Goal: Task Accomplishment & Management: Complete application form

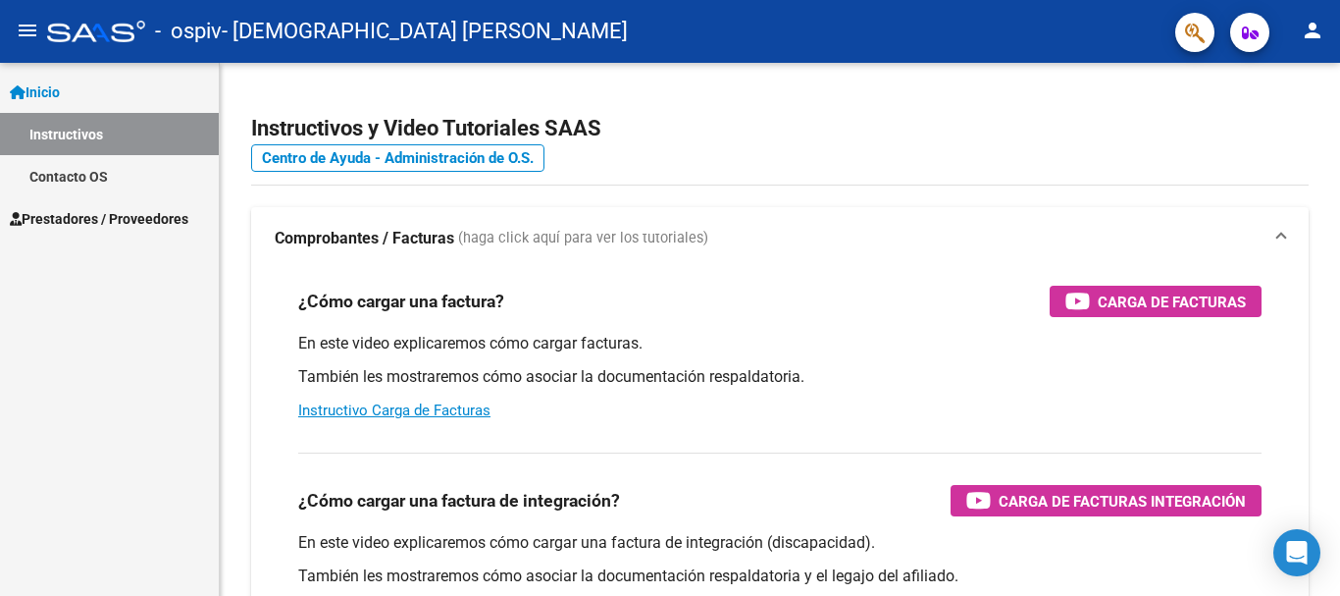
click at [188, 222] on span "Prestadores / Proveedores" at bounding box center [99, 219] width 179 height 22
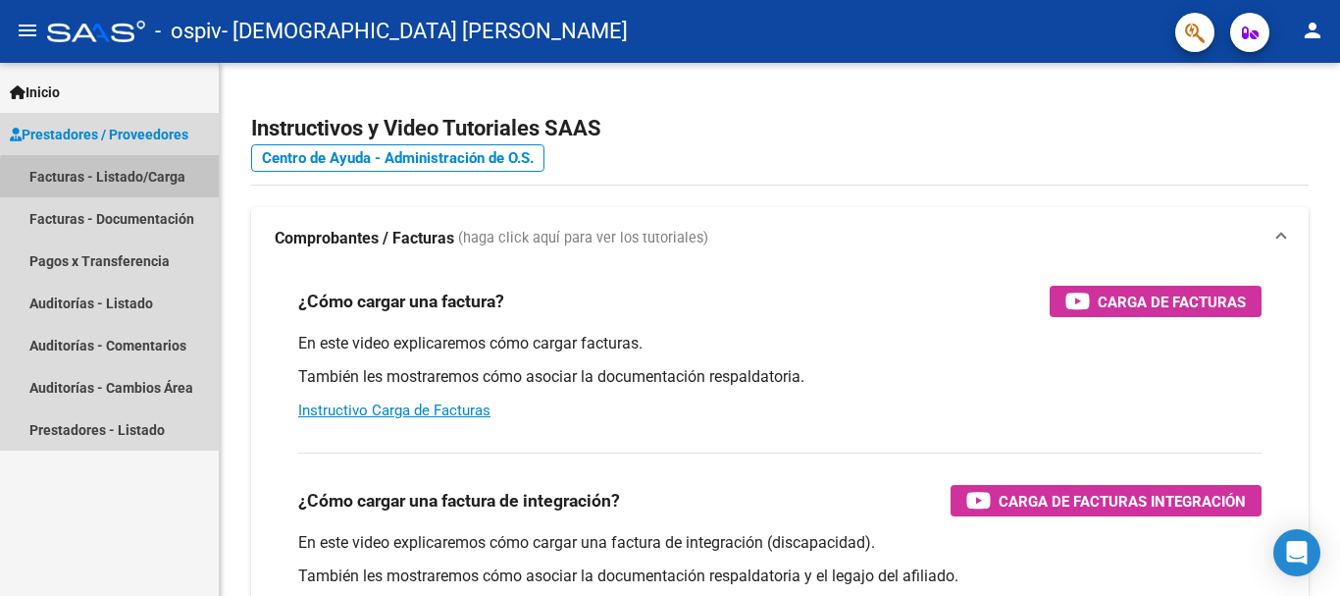
click at [152, 182] on link "Facturas - Listado/Carga" at bounding box center [109, 176] width 219 height 42
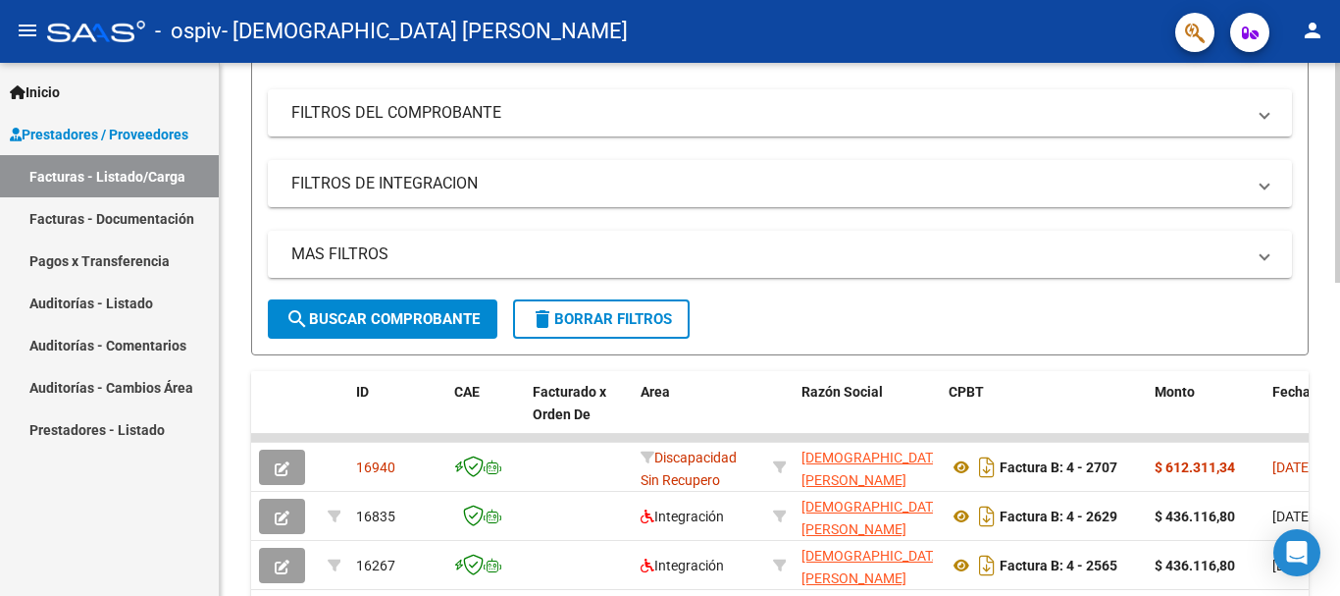
scroll to position [98, 0]
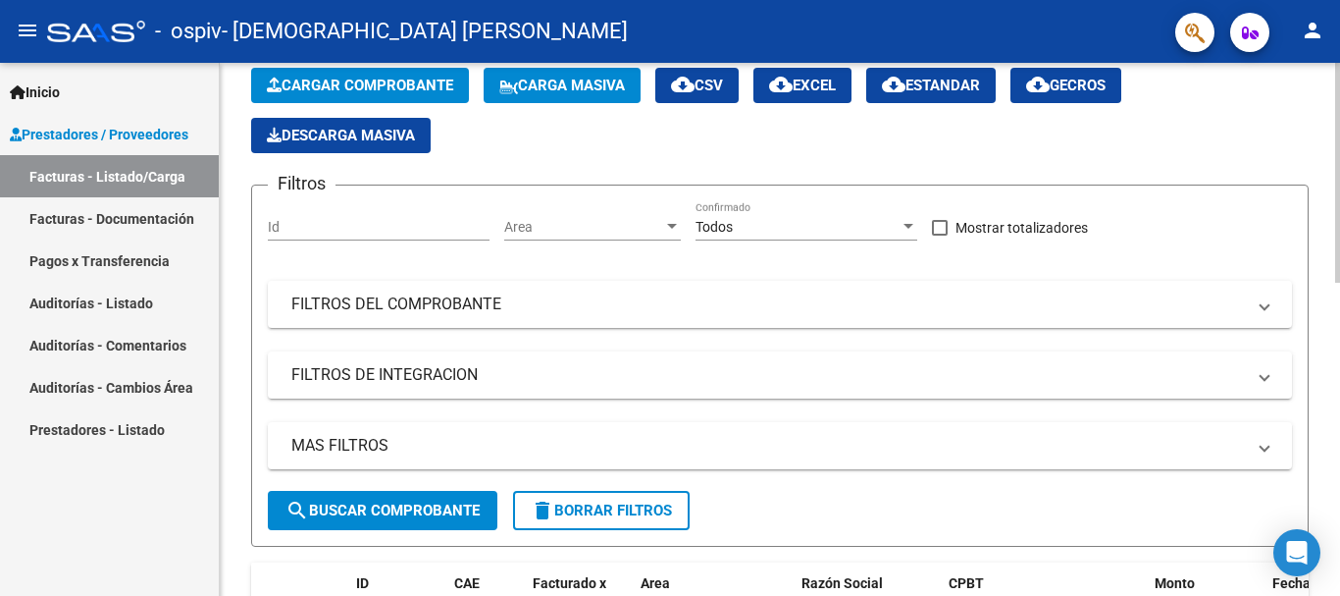
click at [576, 90] on span "Carga Masiva" at bounding box center [562, 86] width 126 height 18
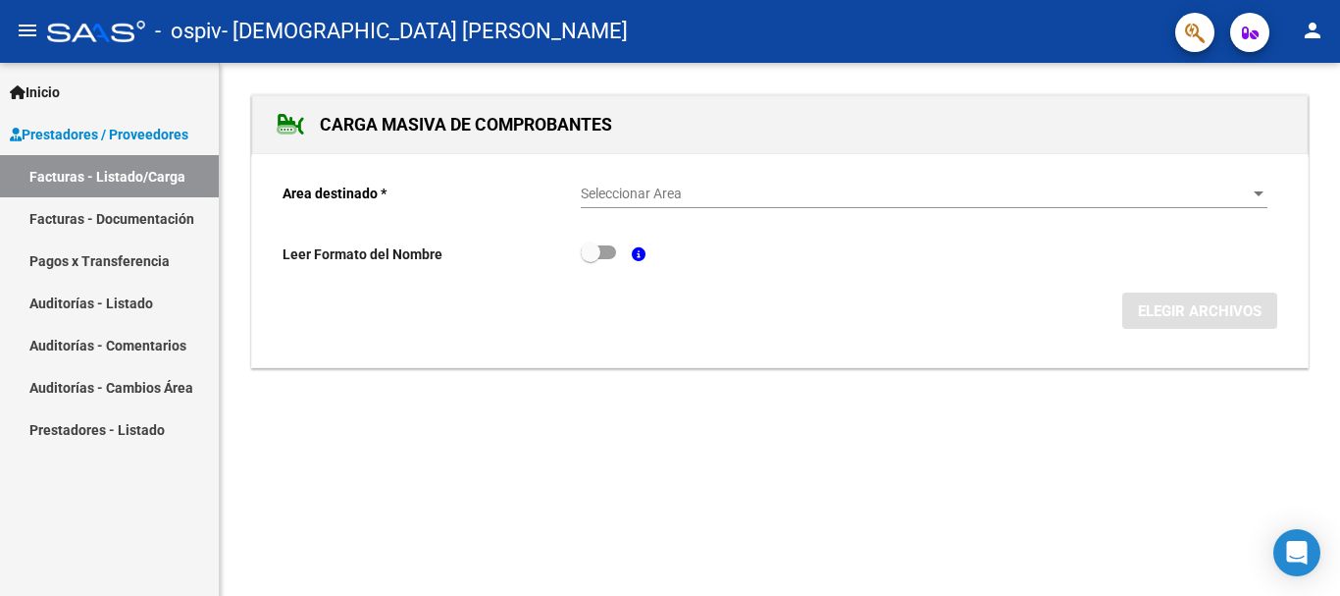
click at [593, 194] on span "Seleccionar Area" at bounding box center [915, 193] width 669 height 17
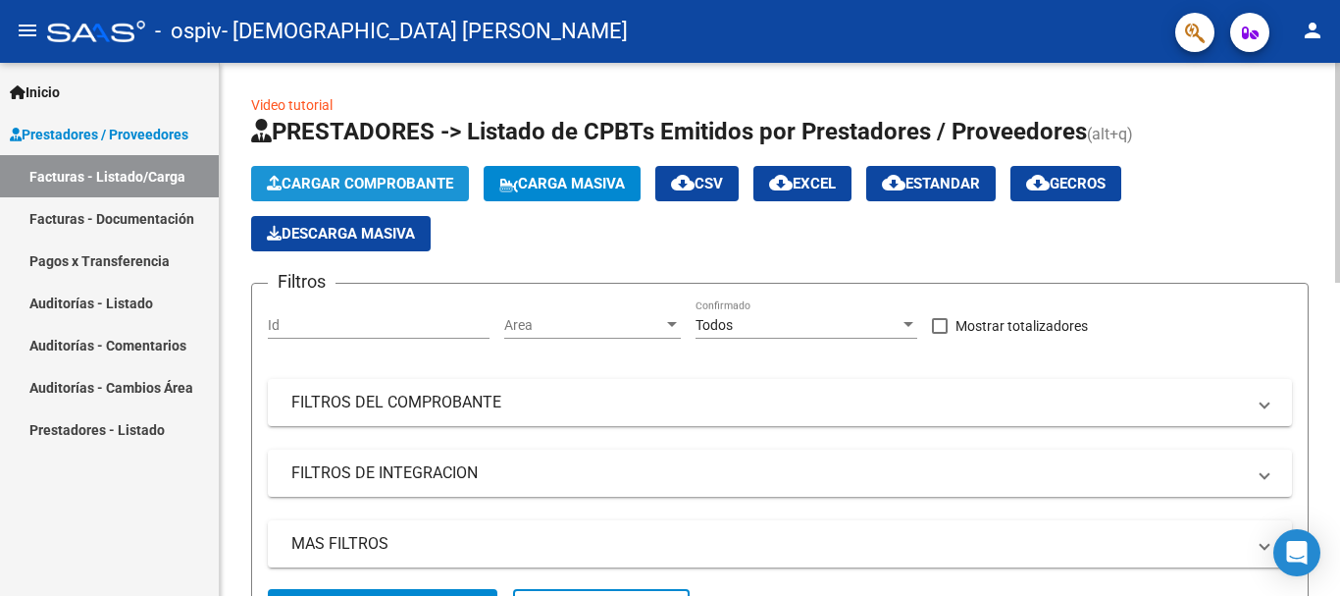
click at [402, 182] on span "Cargar Comprobante" at bounding box center [360, 184] width 186 height 18
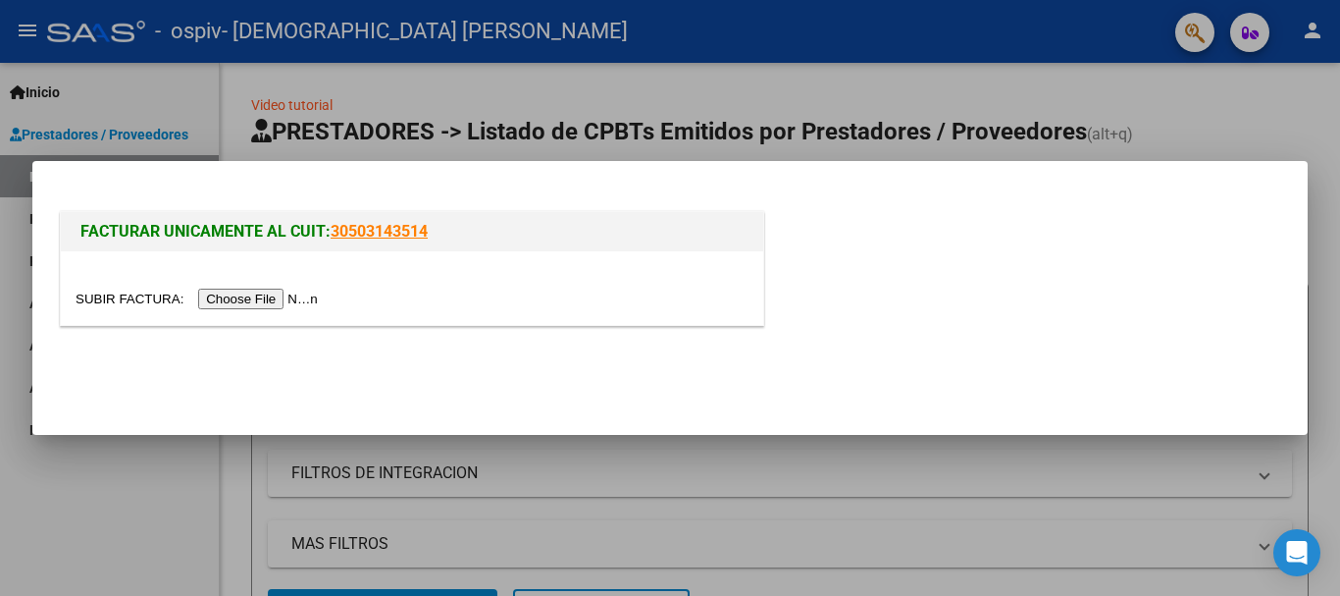
click at [286, 298] on input "file" at bounding box center [200, 298] width 248 height 21
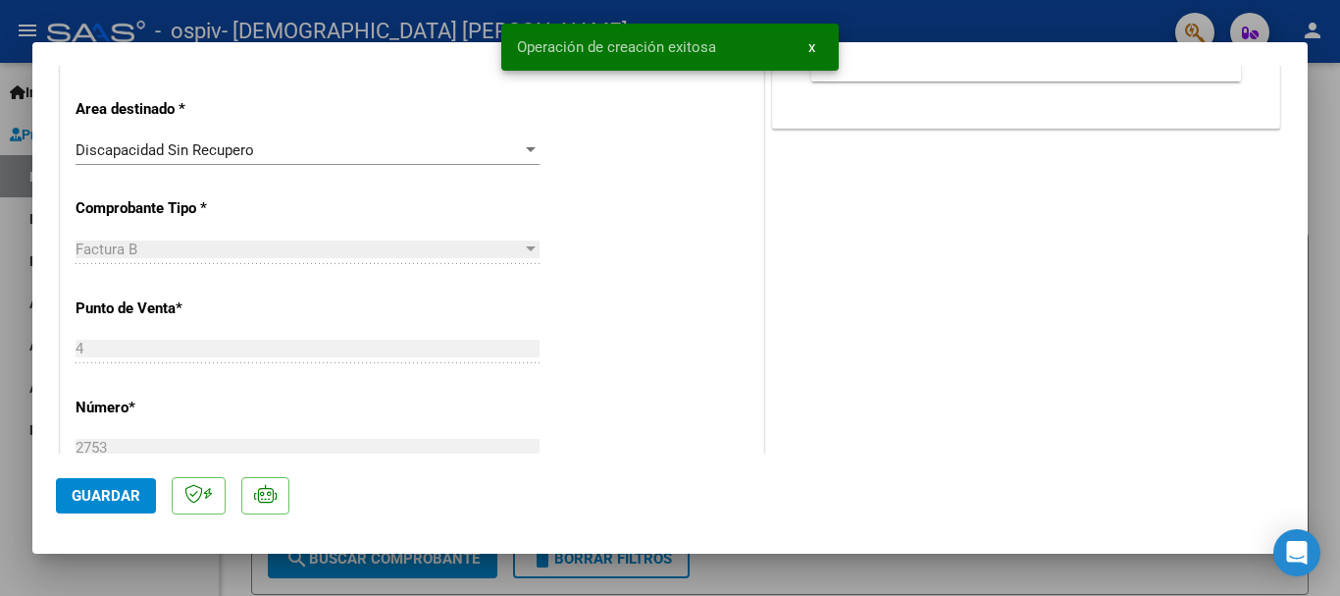
scroll to position [491, 0]
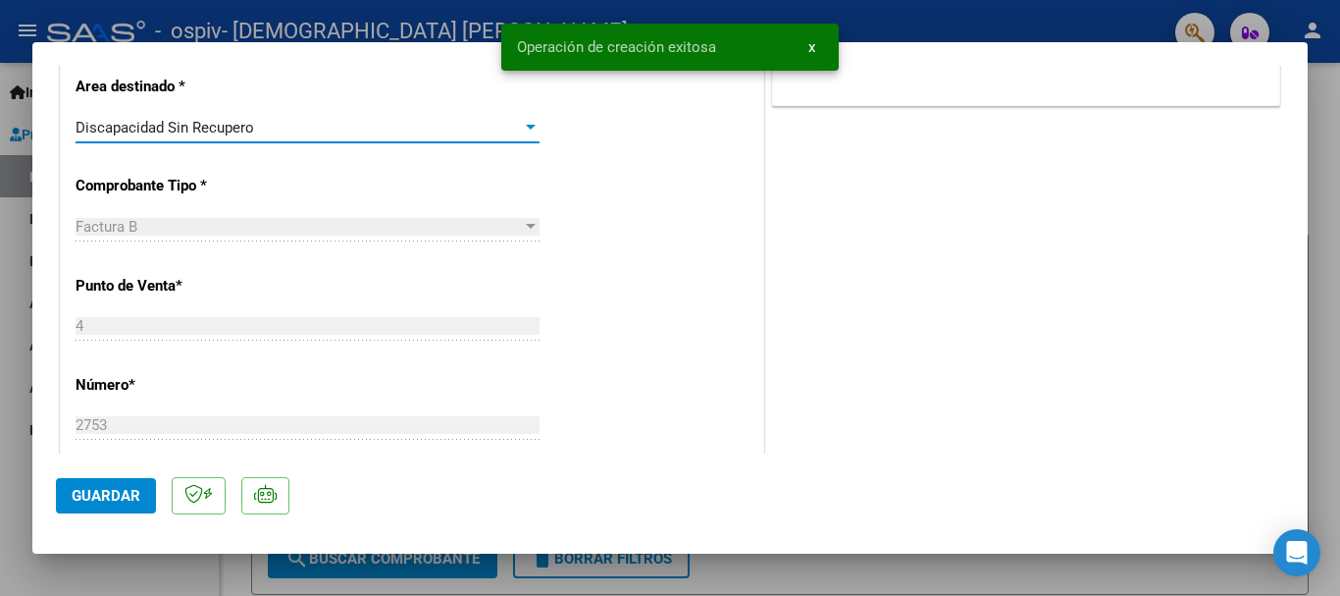
click at [287, 133] on div "Discapacidad Sin Recupero" at bounding box center [299, 128] width 446 height 18
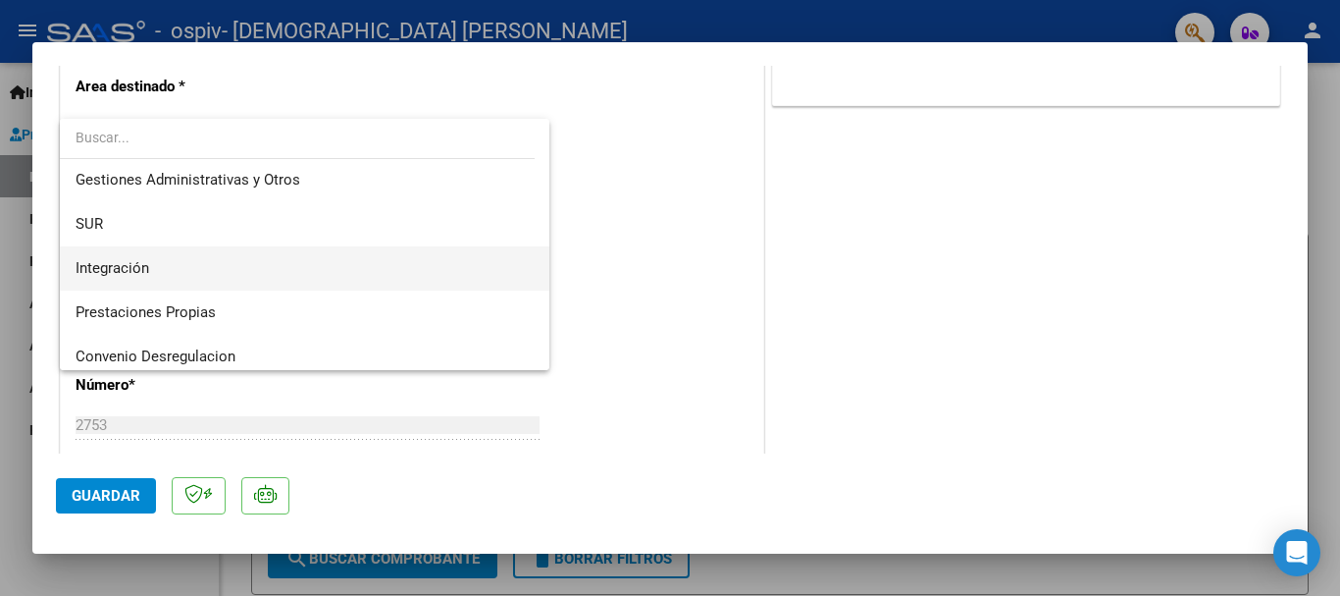
scroll to position [98, 0]
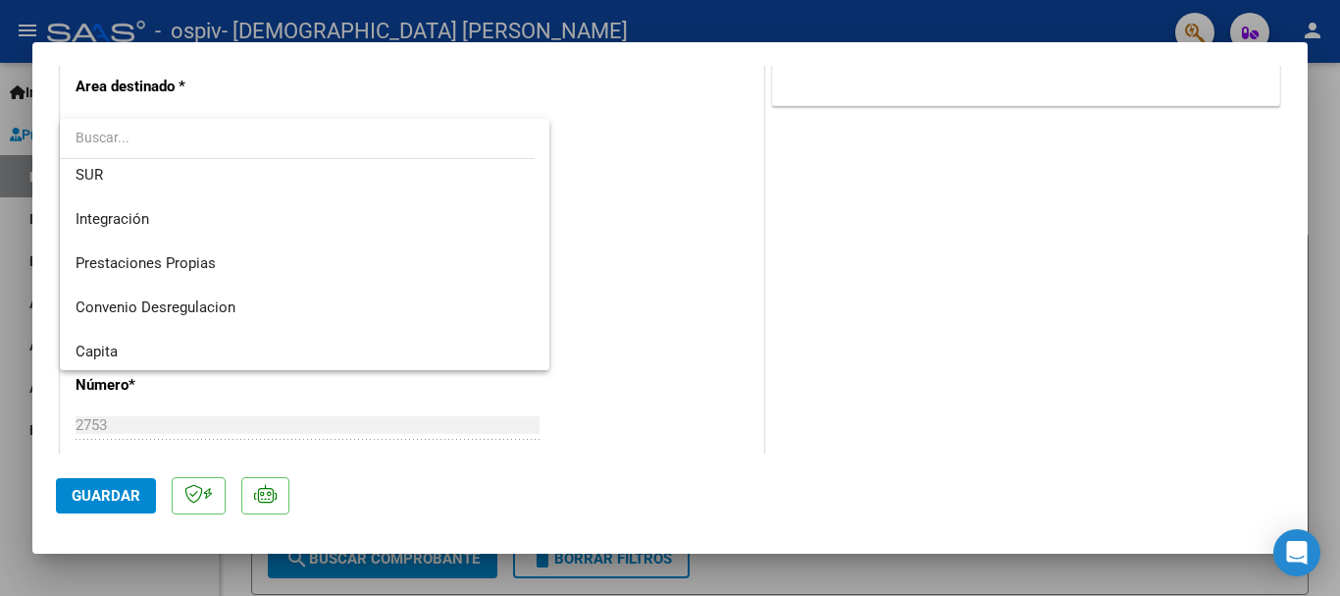
click at [632, 89] on div at bounding box center [670, 298] width 1340 height 596
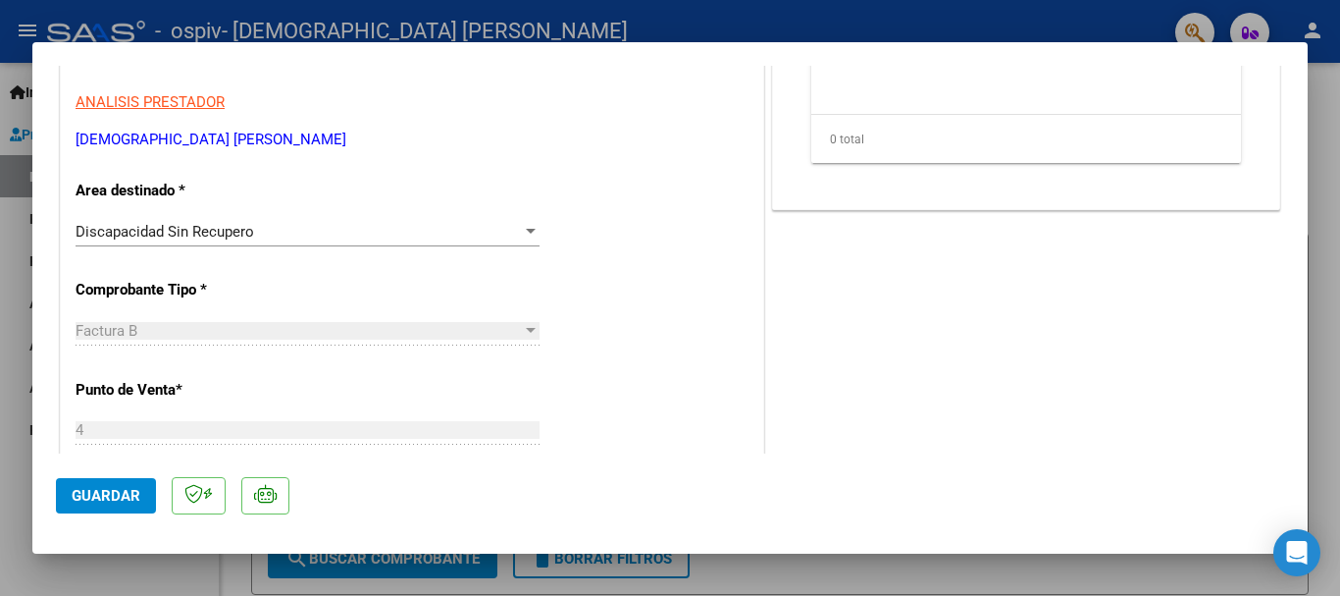
scroll to position [392, 0]
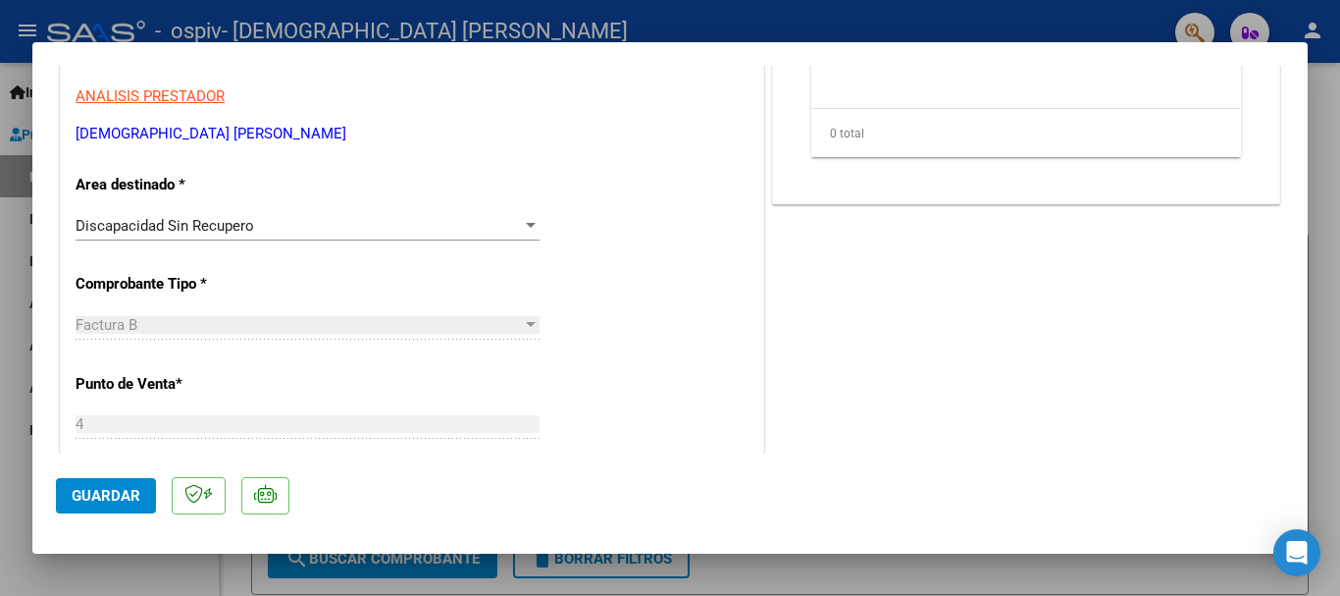
click at [511, 223] on div "Discapacidad Sin Recupero" at bounding box center [299, 226] width 446 height 18
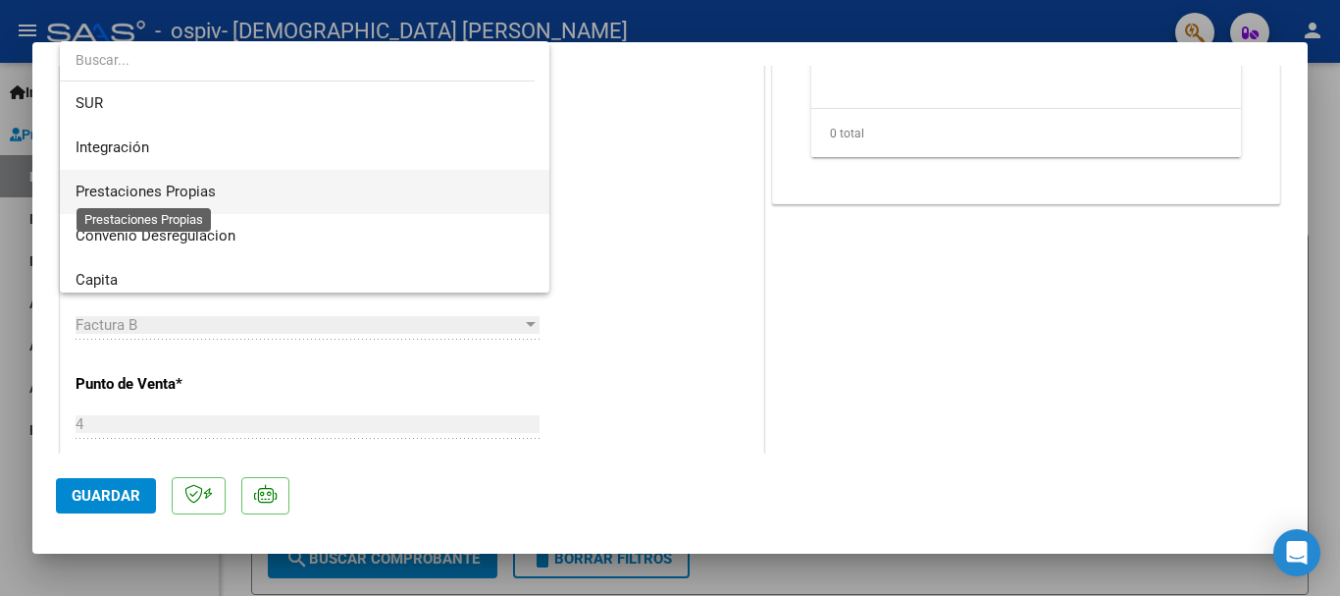
scroll to position [0, 0]
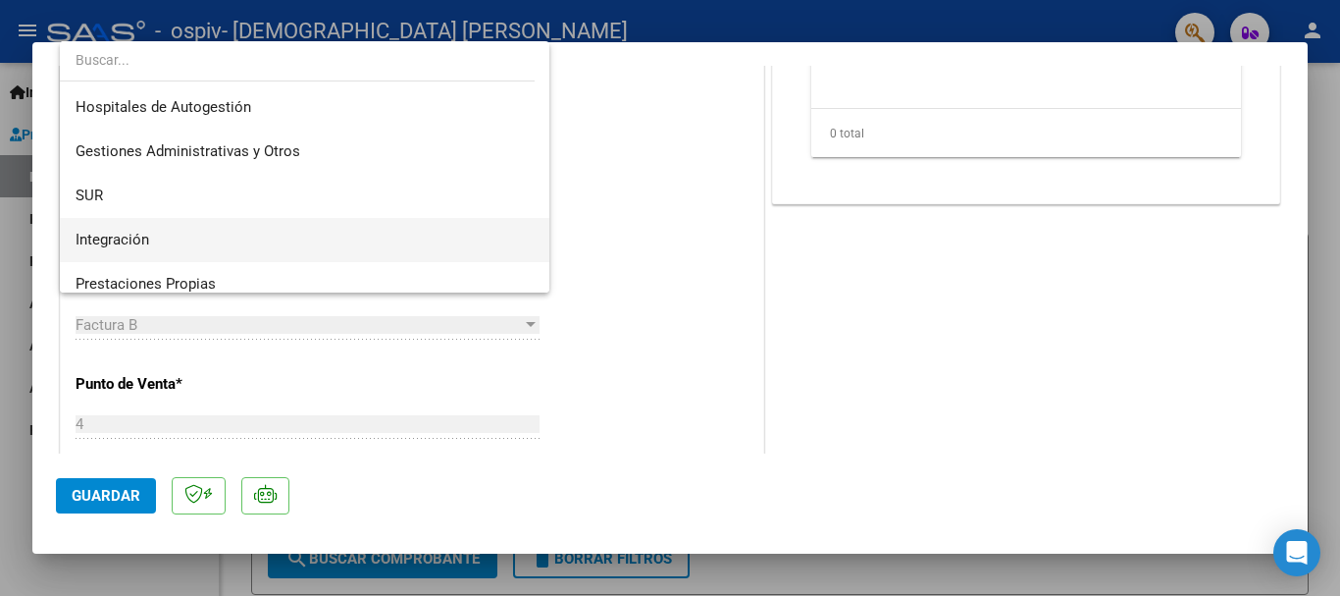
click at [199, 242] on span "Integración" at bounding box center [305, 240] width 458 height 44
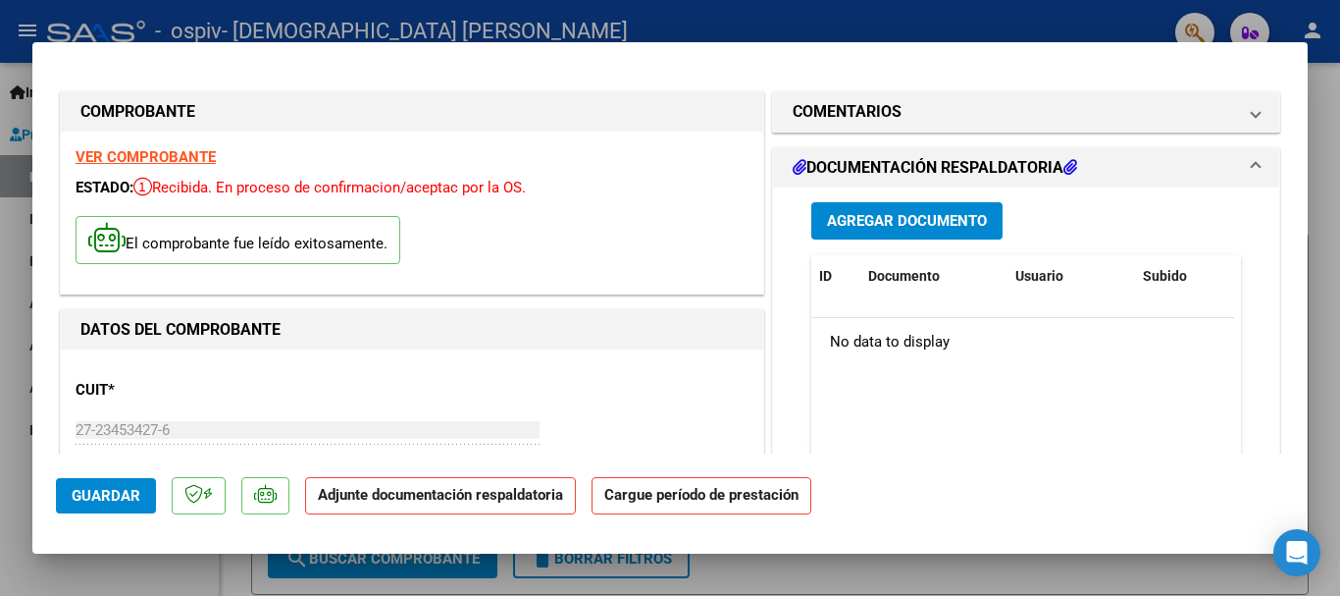
drag, startPoint x: 1326, startPoint y: 160, endPoint x: 1317, endPoint y: 168, distance: 12.6
click at [1327, 160] on div at bounding box center [670, 298] width 1340 height 596
type input "$ 0,00"
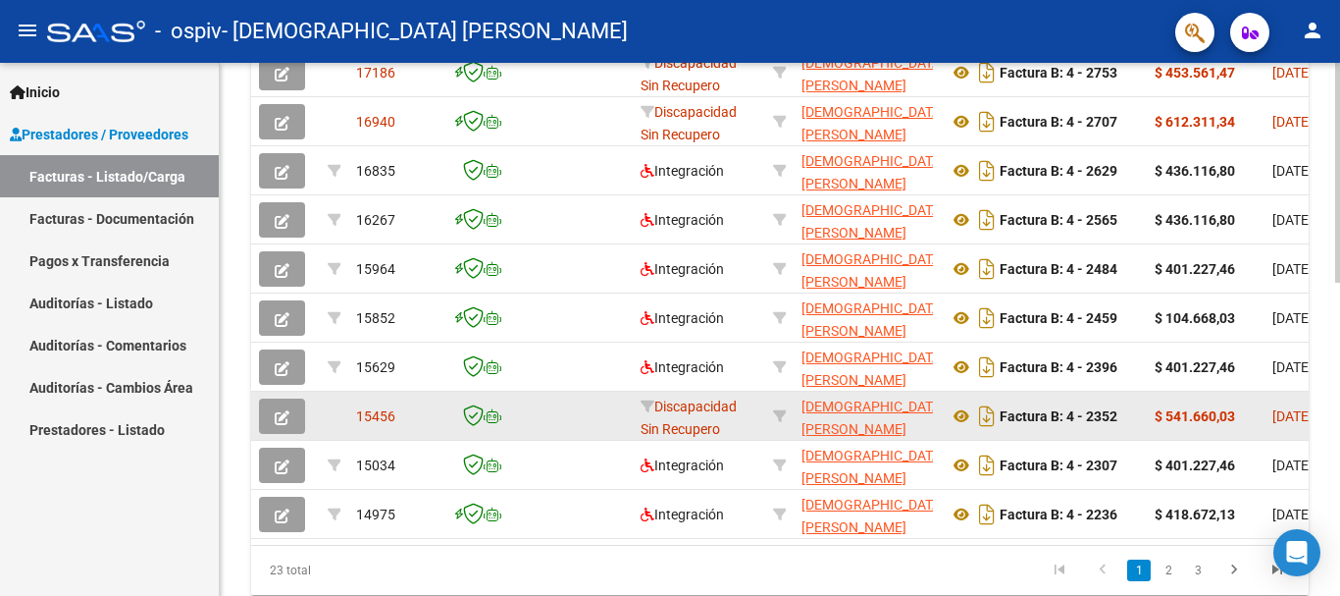
scroll to position [565, 0]
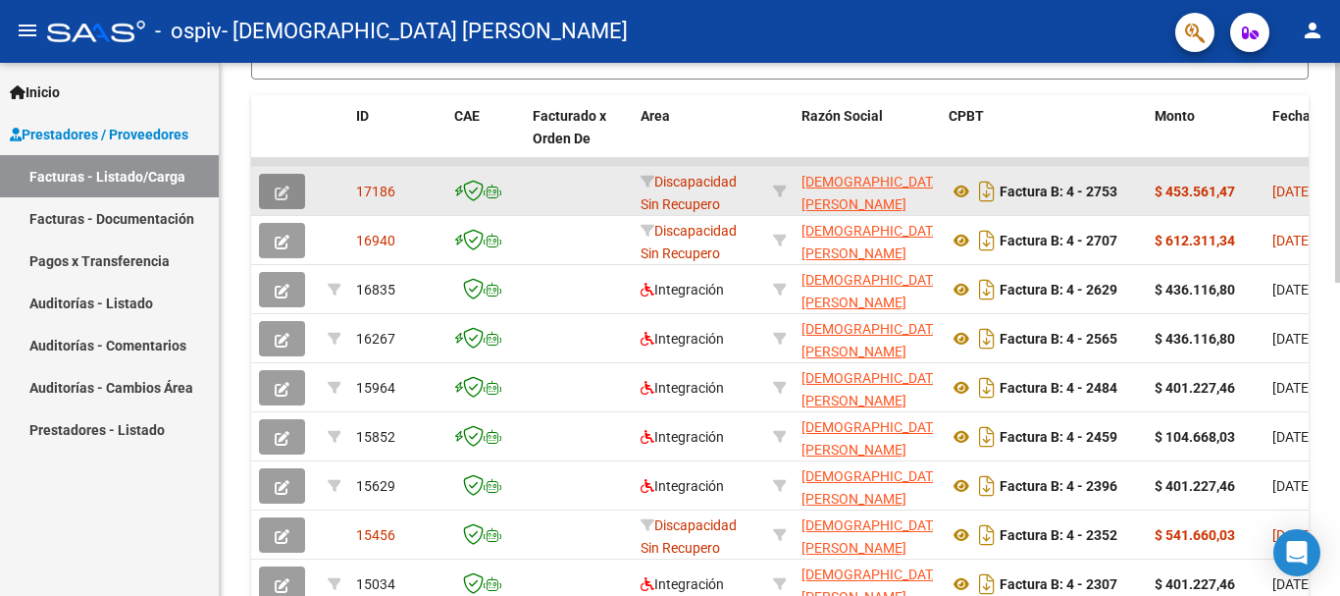
click at [286, 185] on icon "button" at bounding box center [282, 192] width 15 height 15
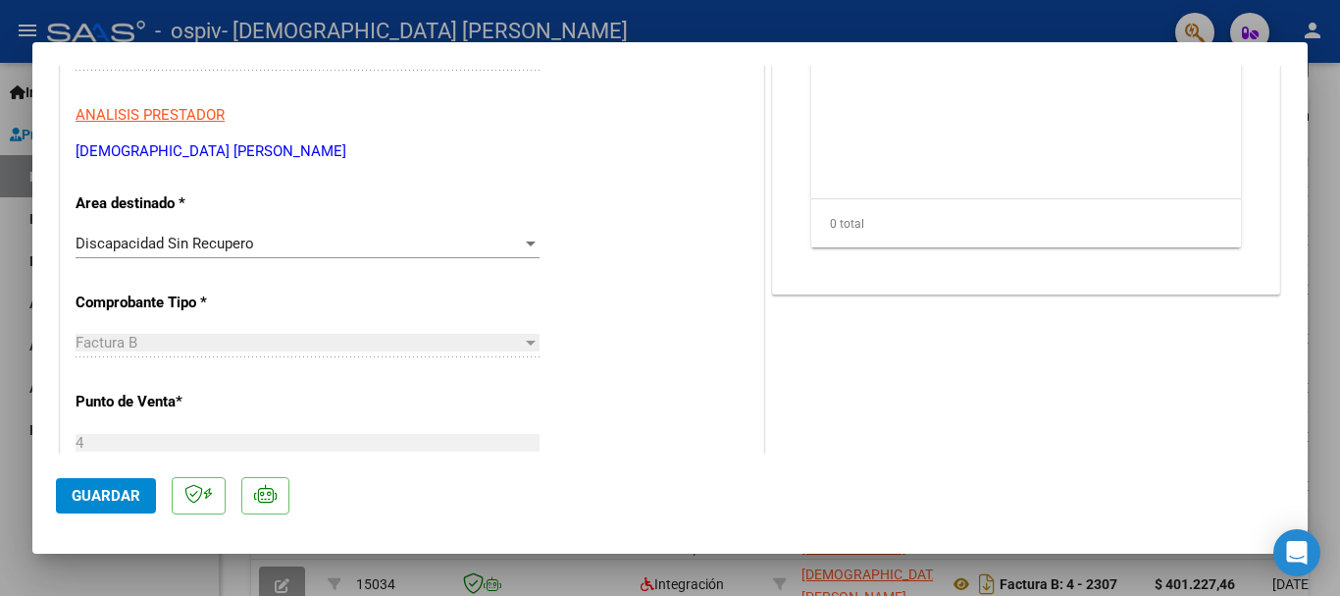
scroll to position [294, 0]
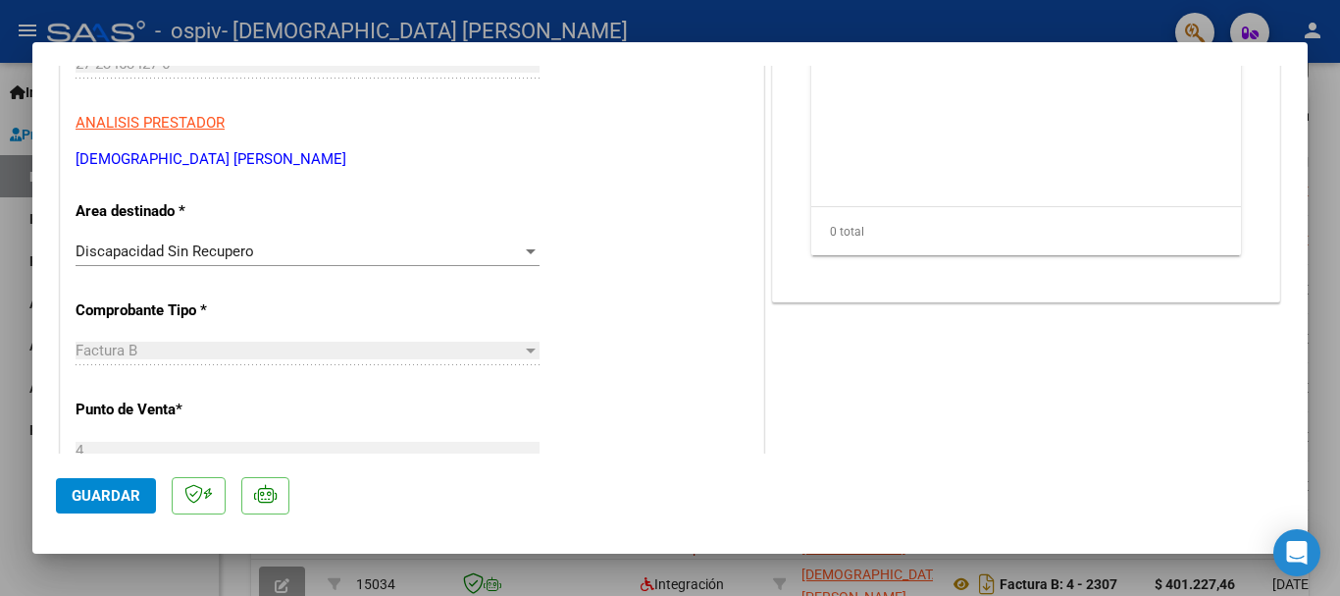
click at [307, 242] on div "Discapacidad Sin Recupero" at bounding box center [299, 251] width 446 height 18
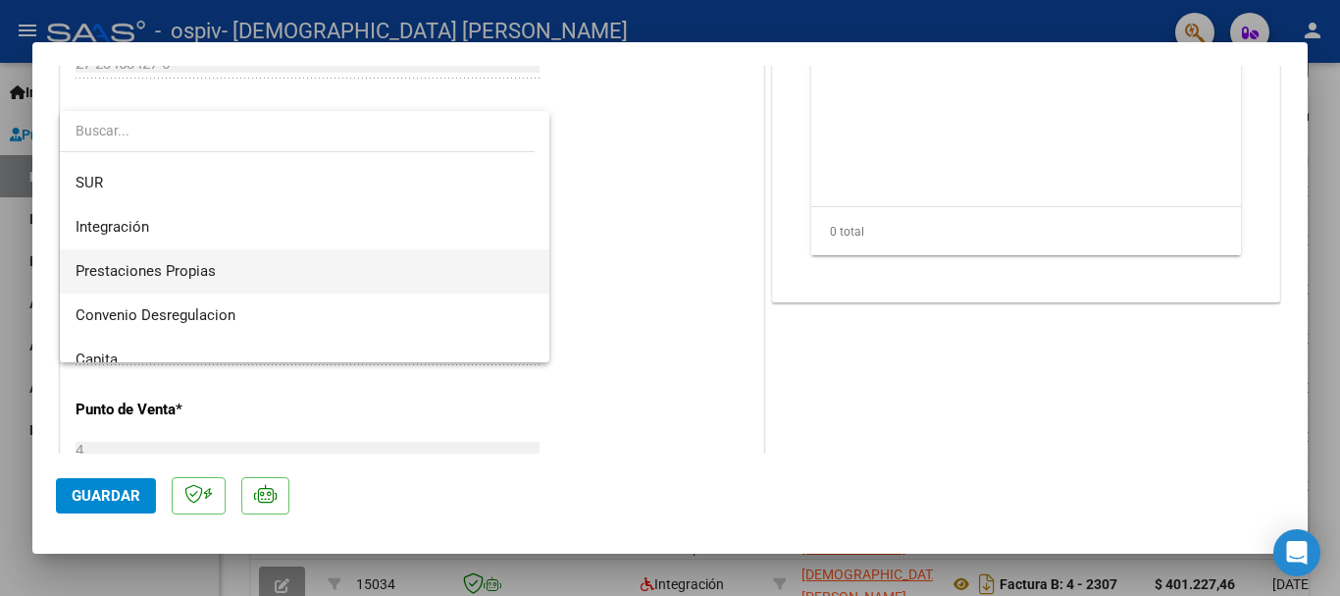
scroll to position [38, 0]
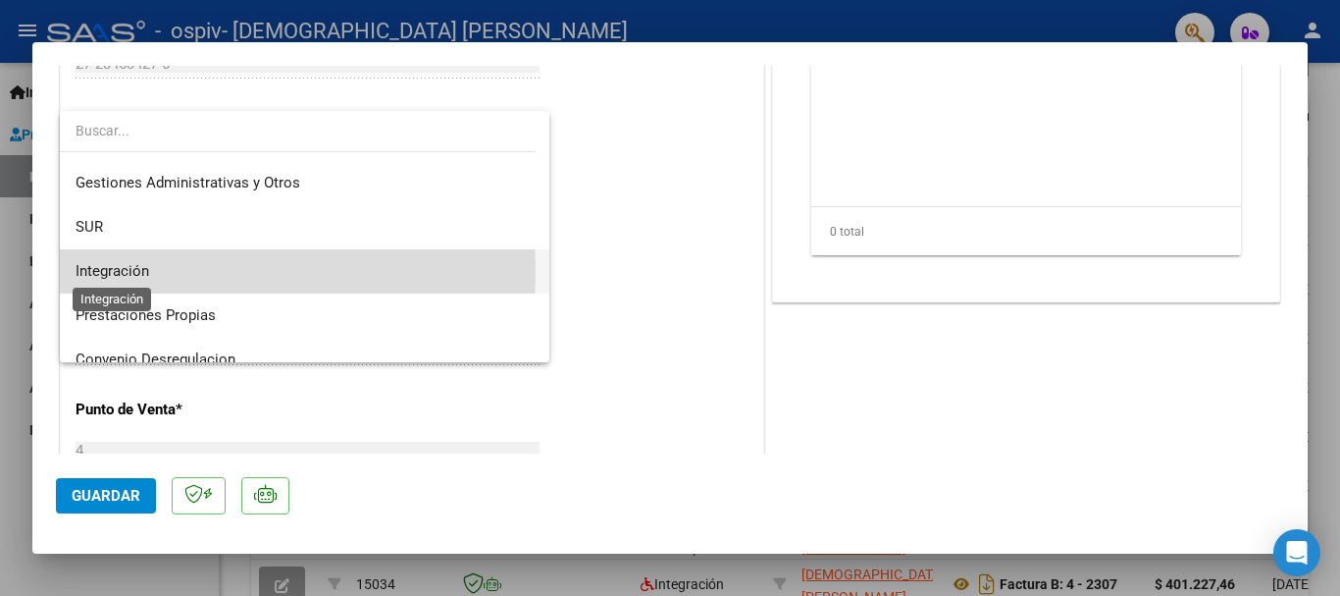
click at [133, 271] on span "Integración" at bounding box center [113, 271] width 74 height 18
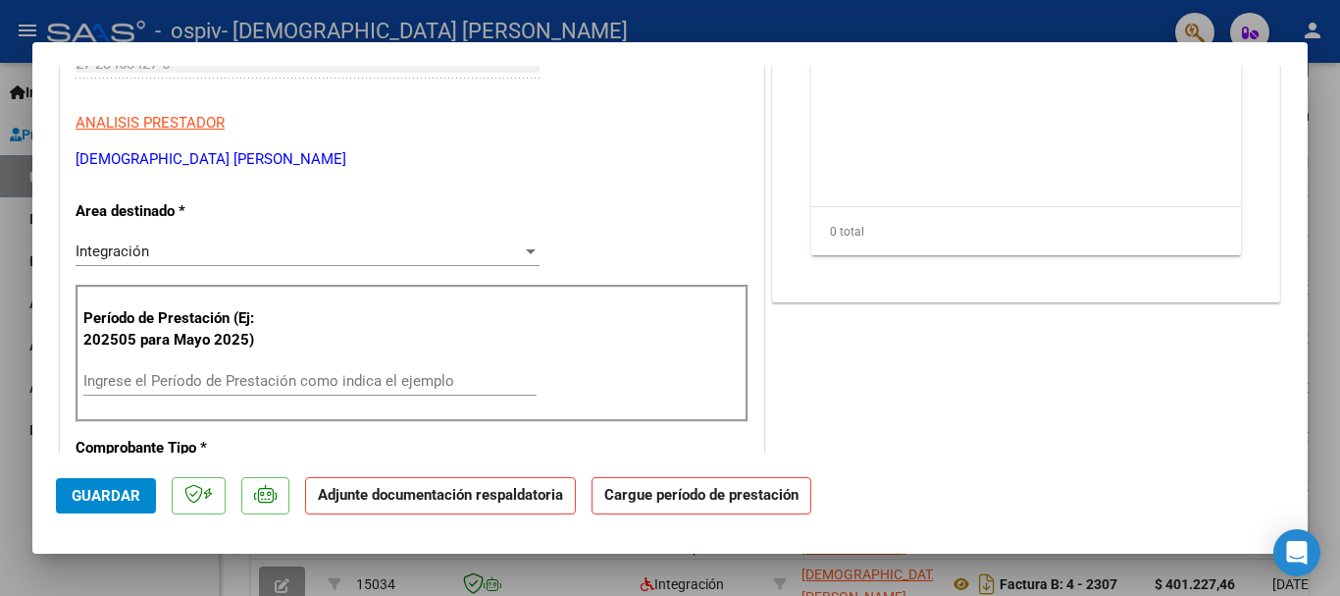
drag, startPoint x: 141, startPoint y: 232, endPoint x: 147, endPoint y: 240, distance: 10.6
click at [159, 252] on div "Integración" at bounding box center [299, 251] width 446 height 18
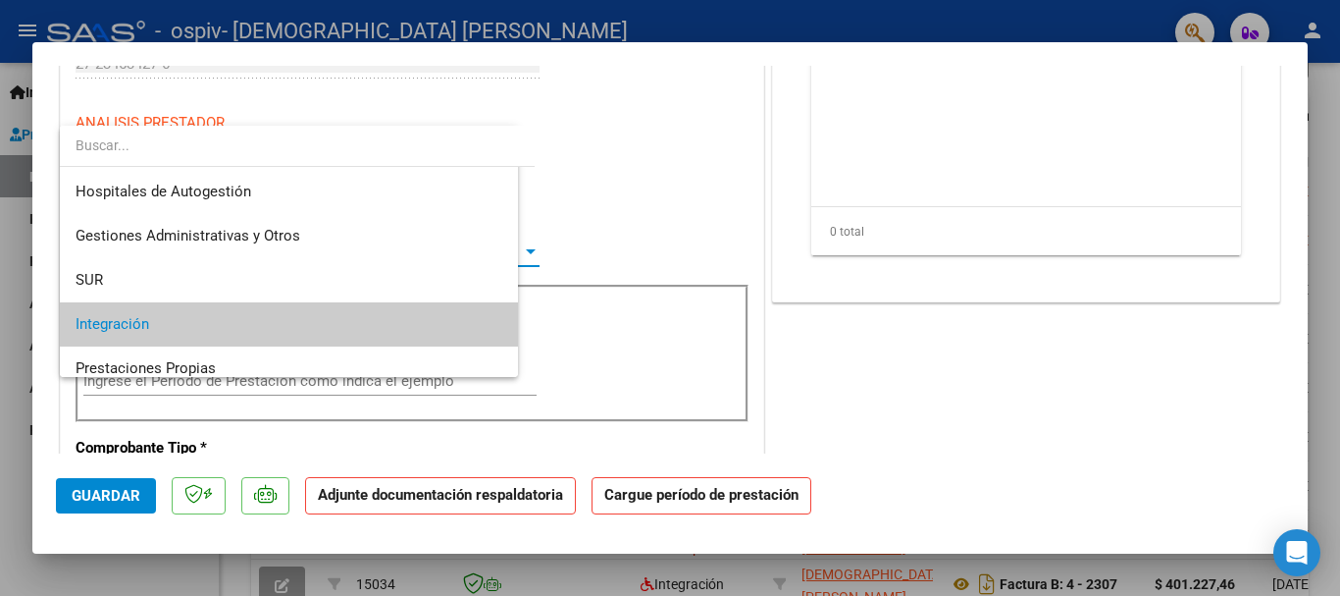
scroll to position [74, 0]
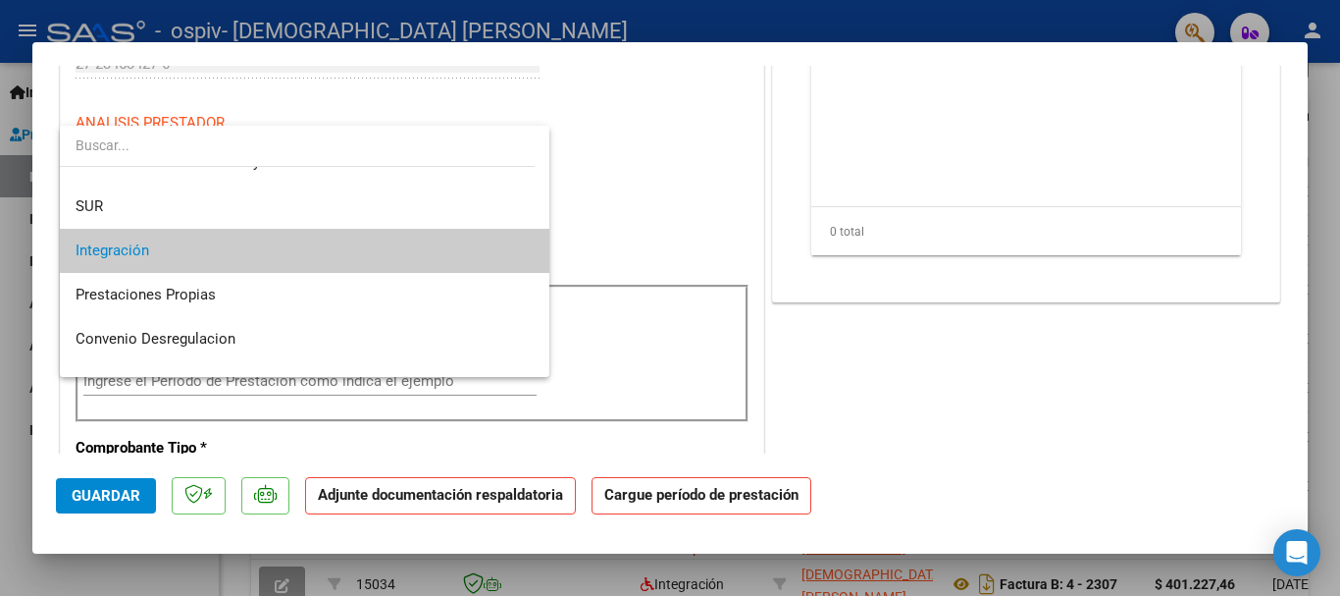
drag, startPoint x: 587, startPoint y: 144, endPoint x: 595, endPoint y: 153, distance: 11.8
click at [589, 144] on div at bounding box center [670, 298] width 1340 height 596
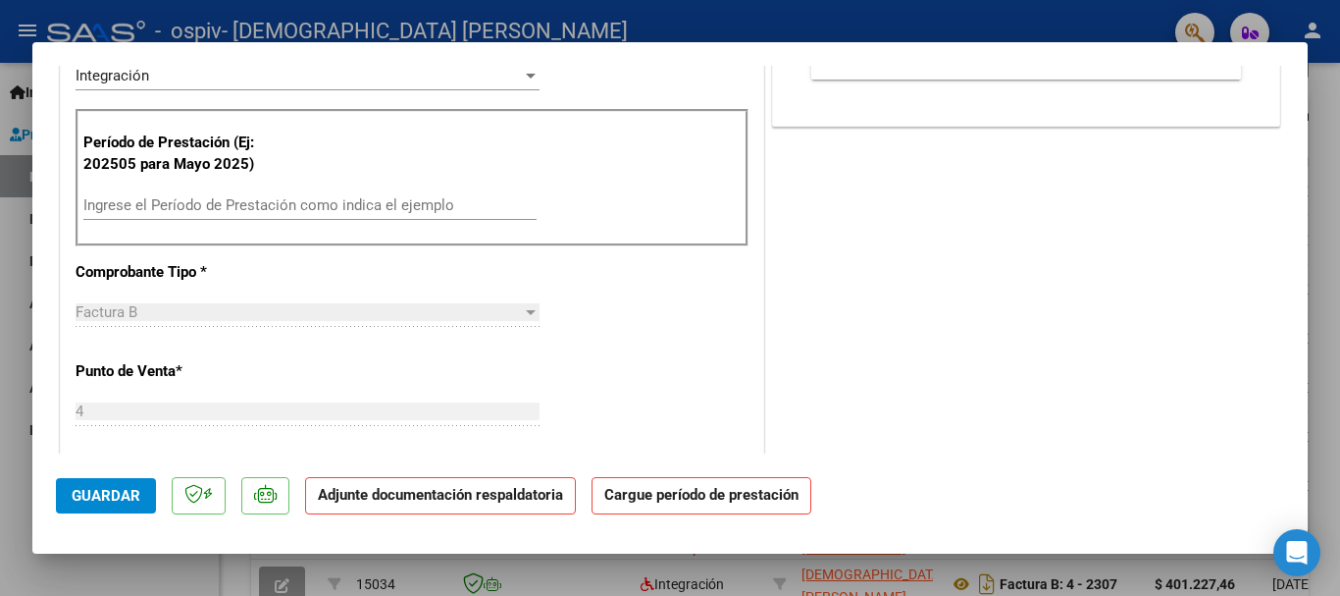
scroll to position [491, 0]
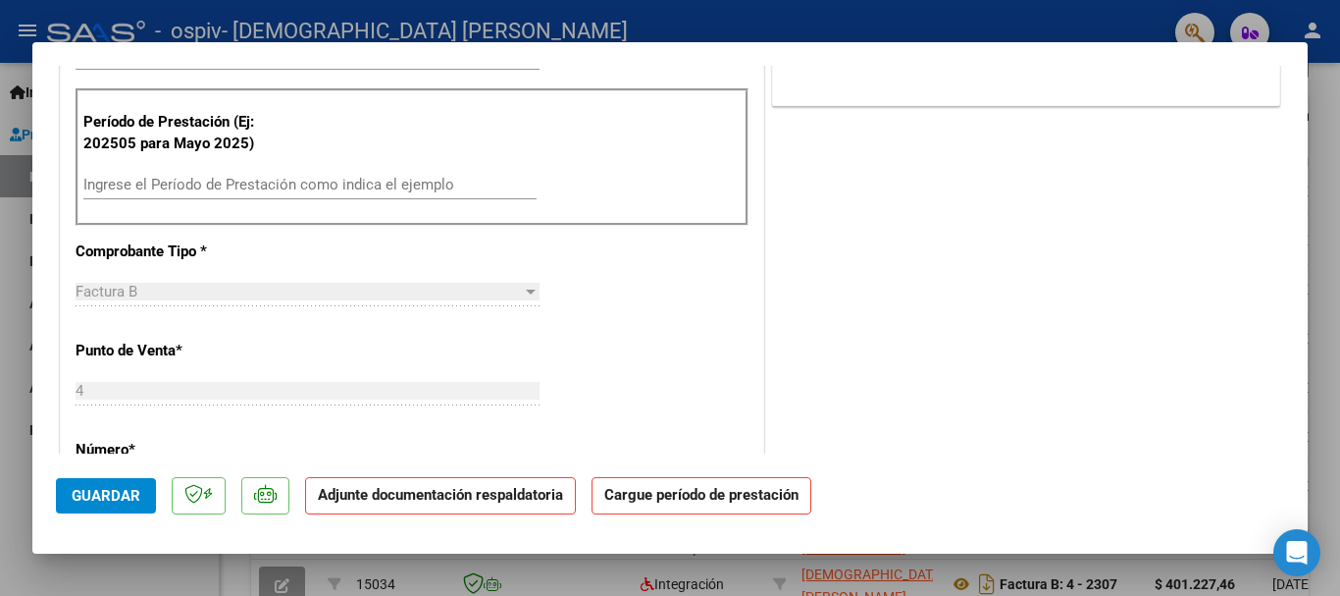
click at [187, 180] on input "Ingrese el Período de Prestación como indica el ejemplo" at bounding box center [309, 185] width 453 height 18
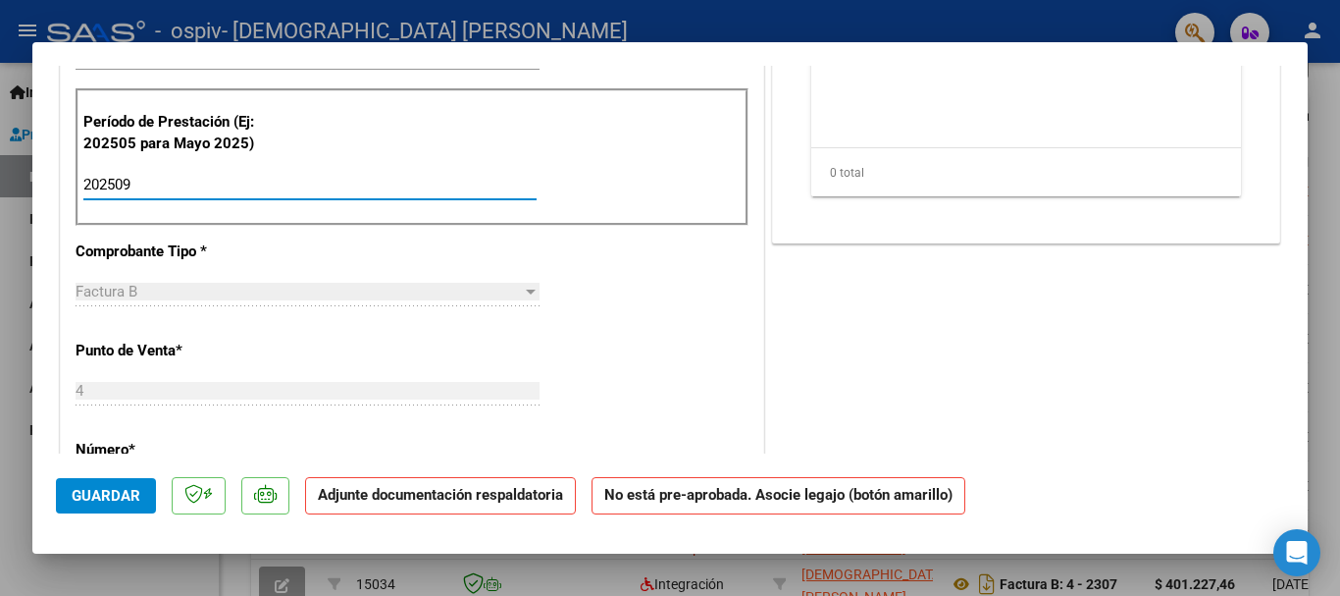
type input "202509"
click at [190, 288] on div "Factura B" at bounding box center [299, 292] width 446 height 18
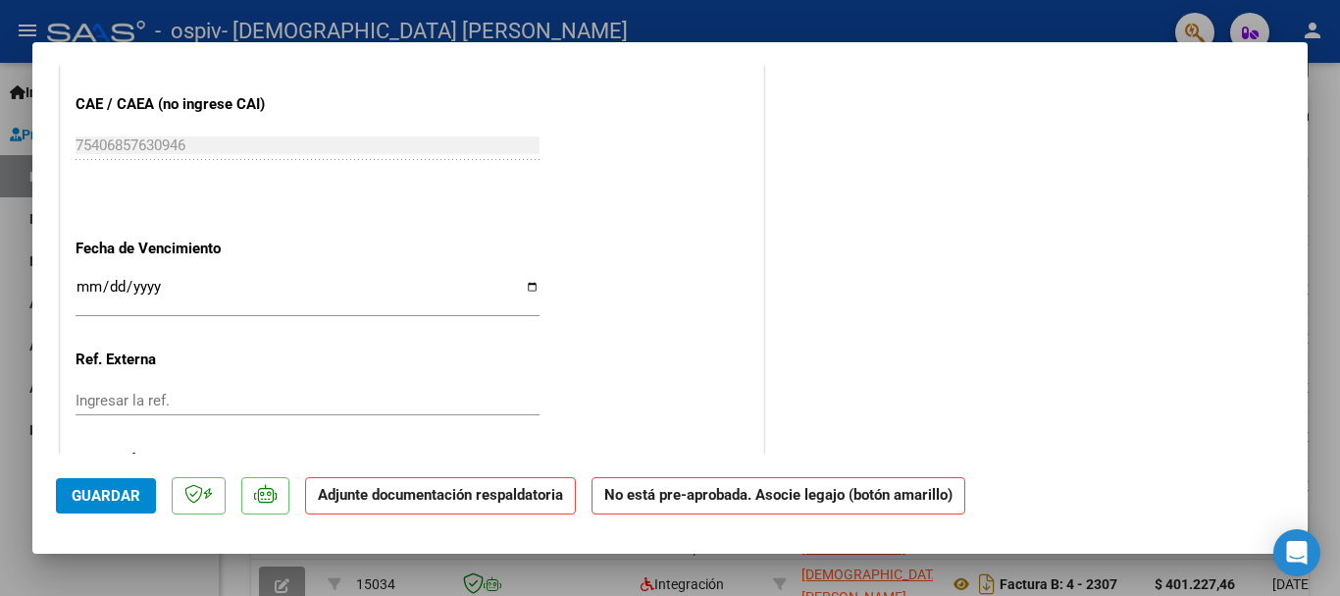
scroll to position [1177, 0]
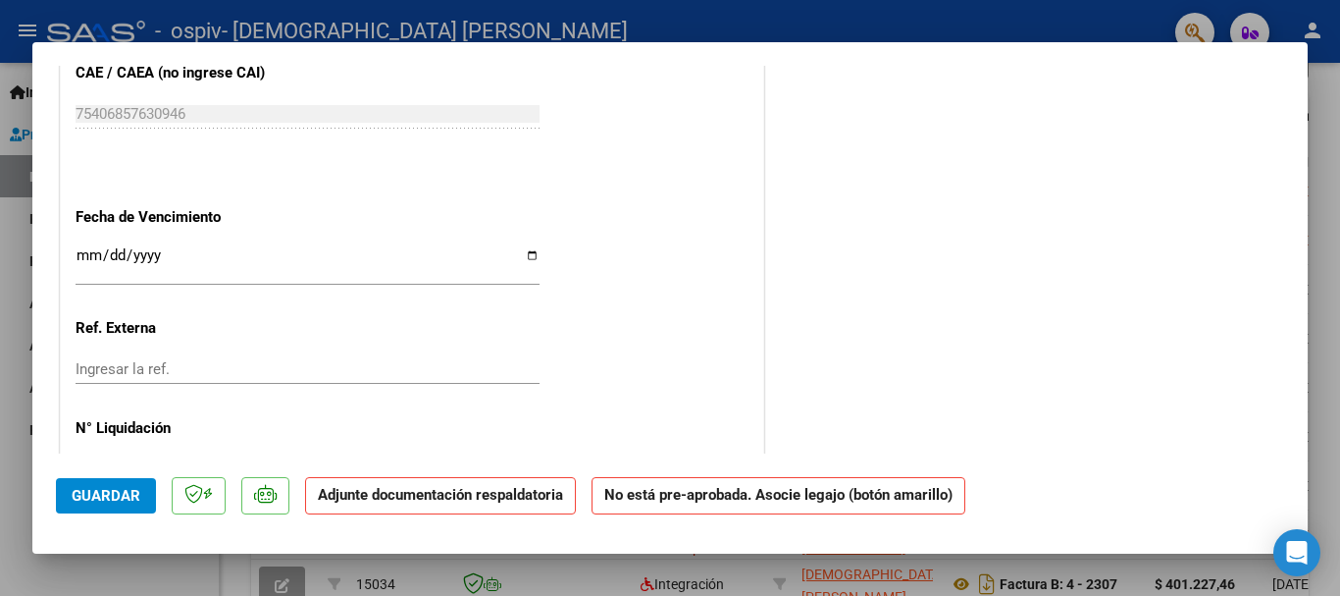
click at [87, 260] on input "Ingresar la fecha" at bounding box center [308, 262] width 464 height 31
type input "[DATE]"
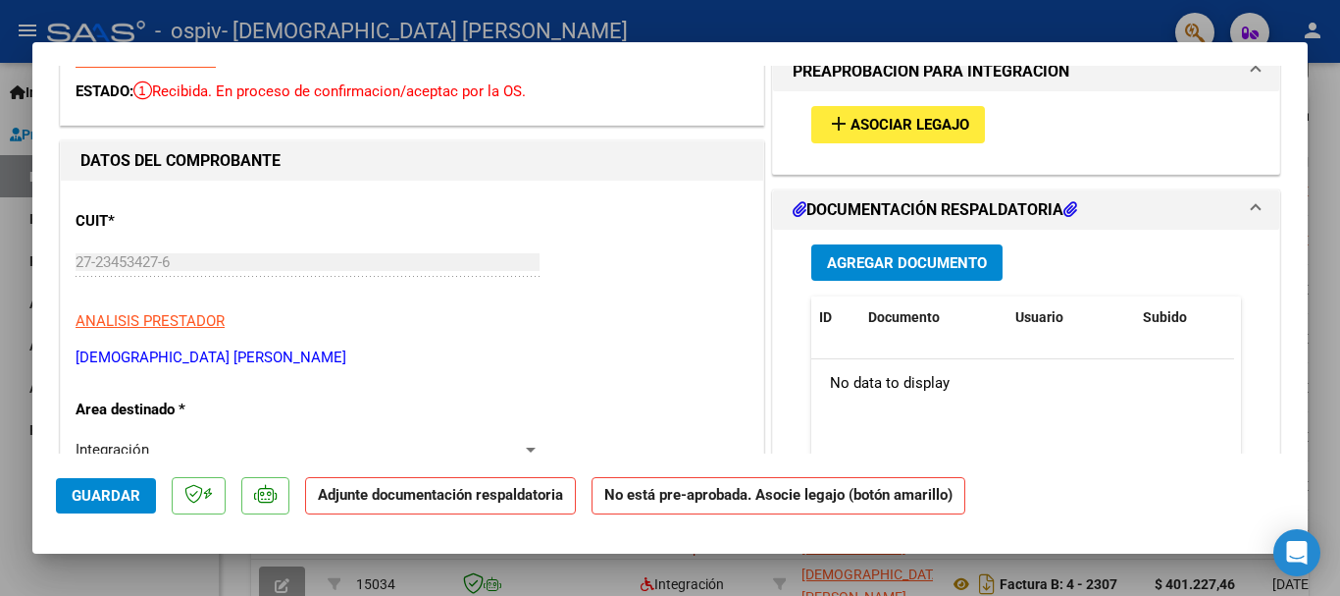
scroll to position [68, 0]
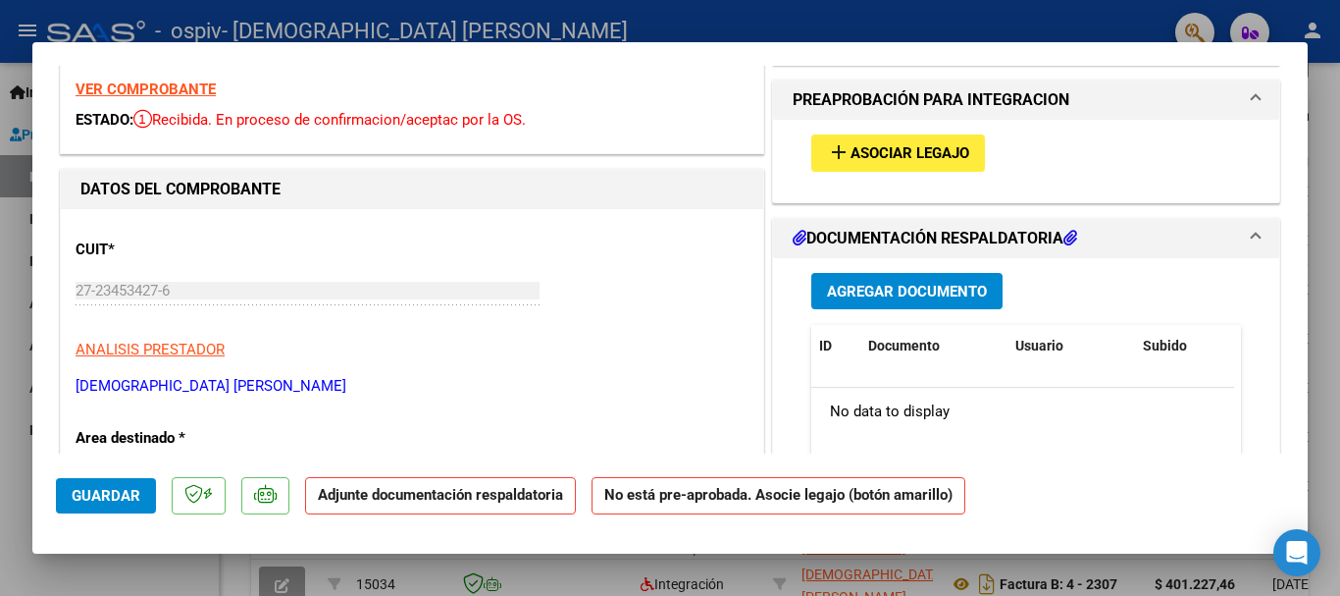
click at [905, 150] on span "Asociar Legajo" at bounding box center [910, 154] width 119 height 18
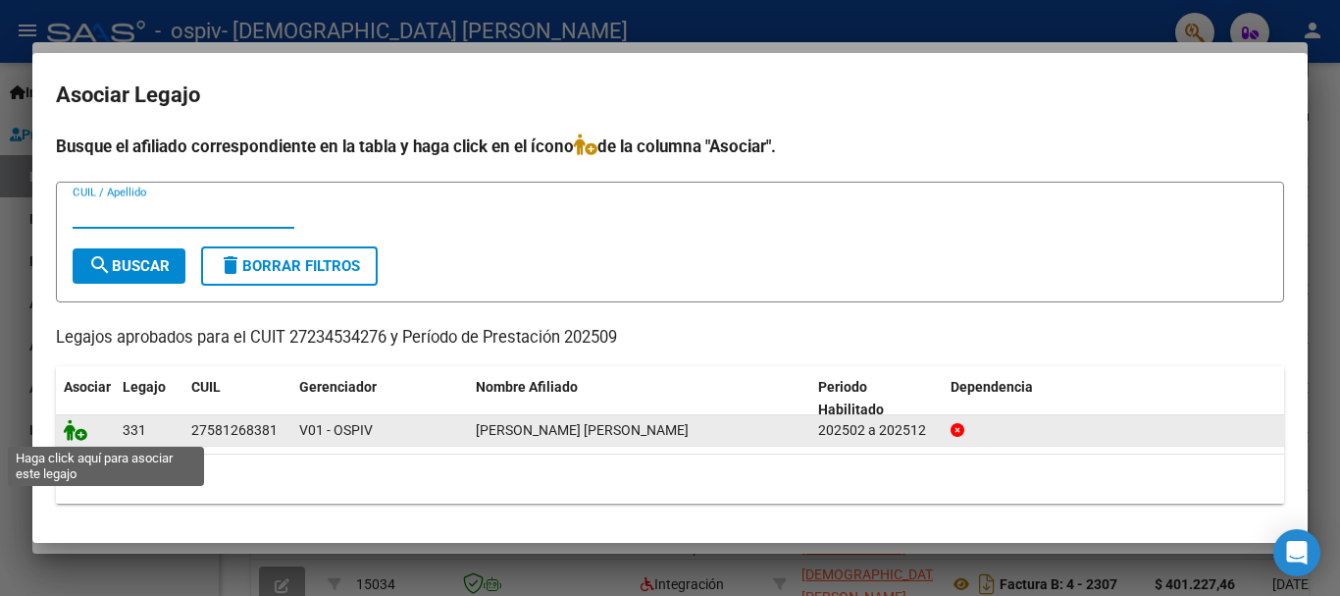
click at [82, 429] on icon at bounding box center [76, 430] width 24 height 22
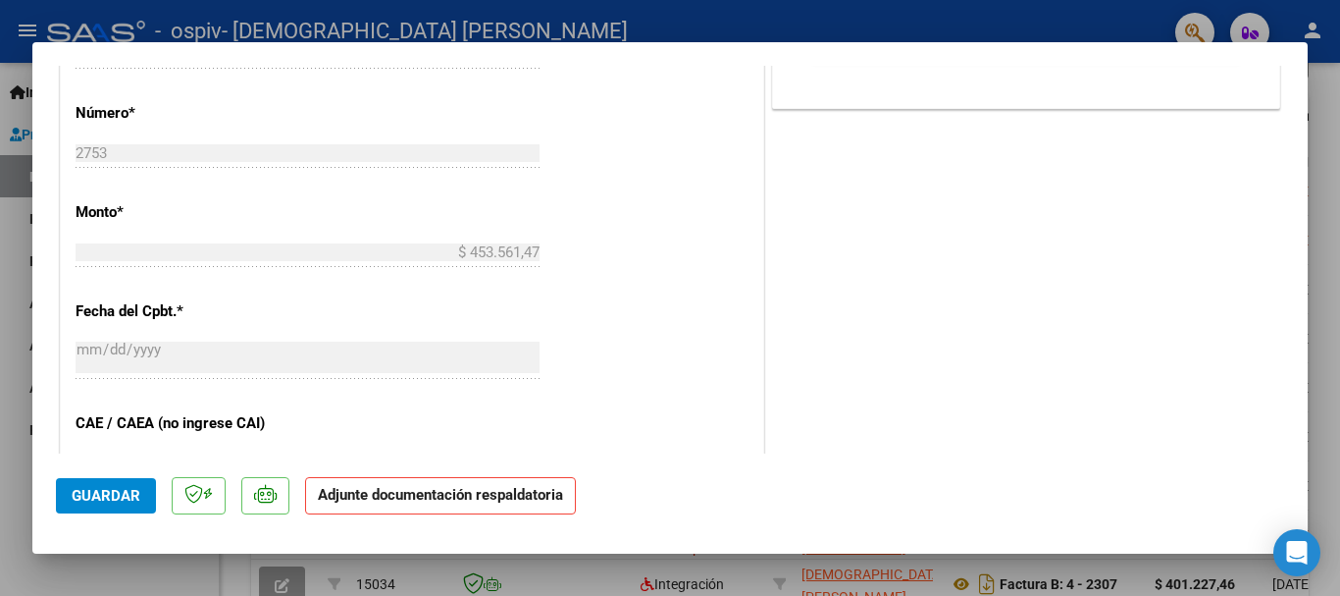
scroll to position [981, 0]
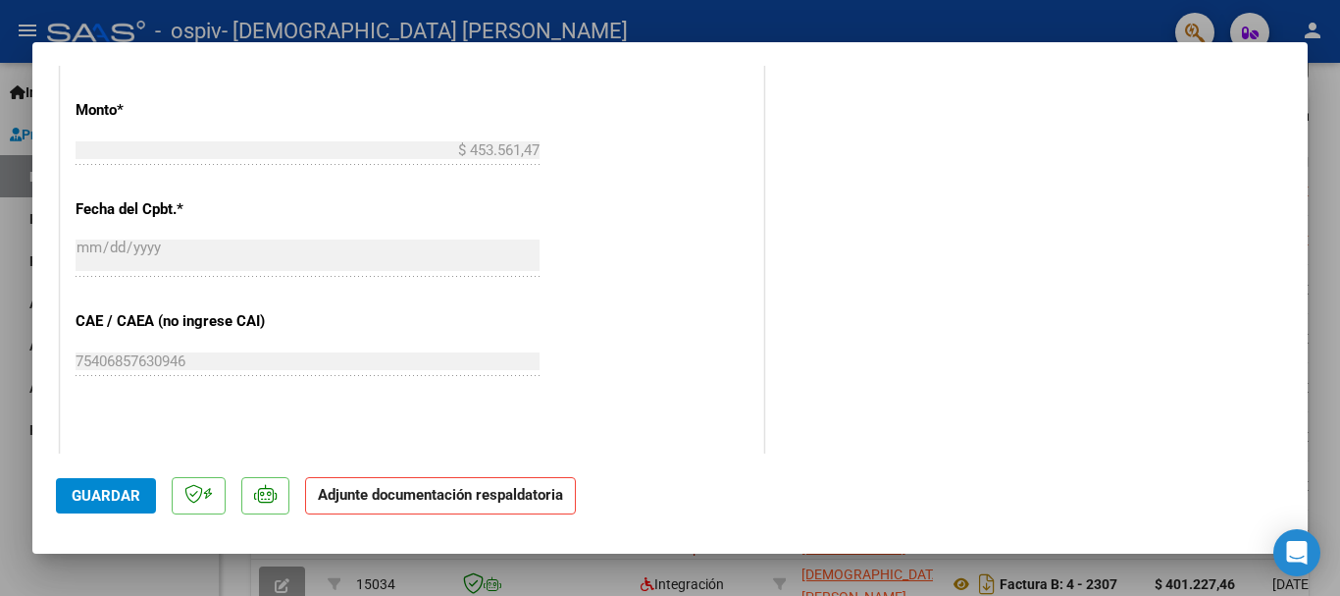
click at [111, 489] on span "Guardar" at bounding box center [106, 496] width 69 height 18
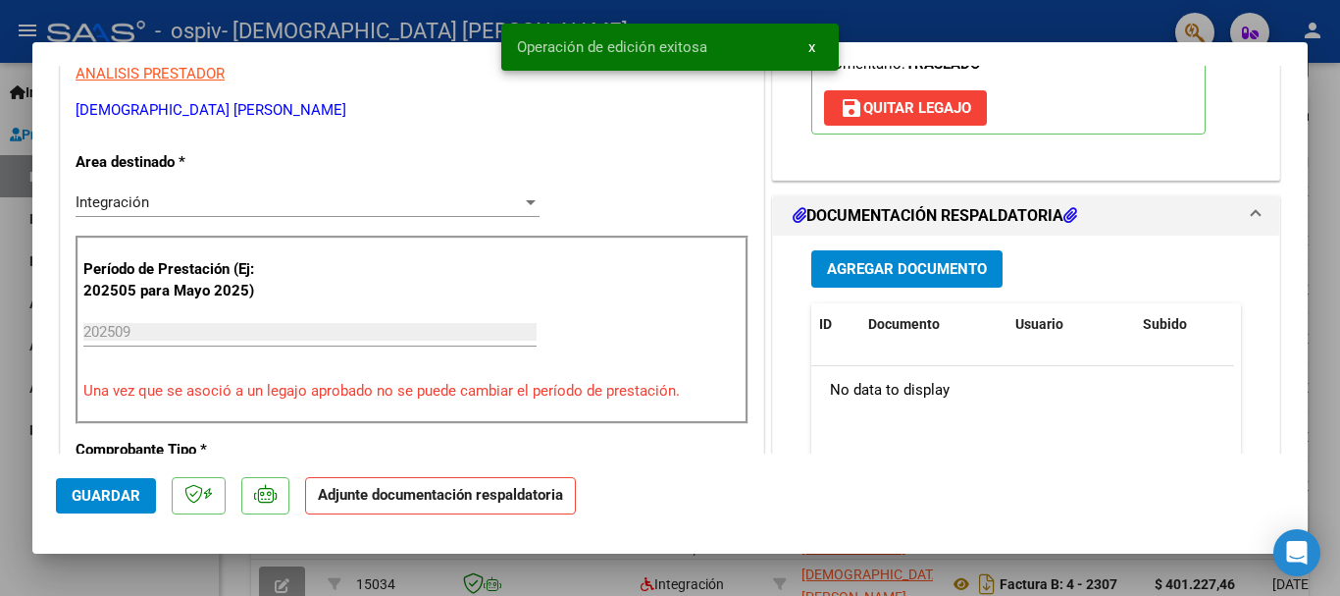
scroll to position [294, 0]
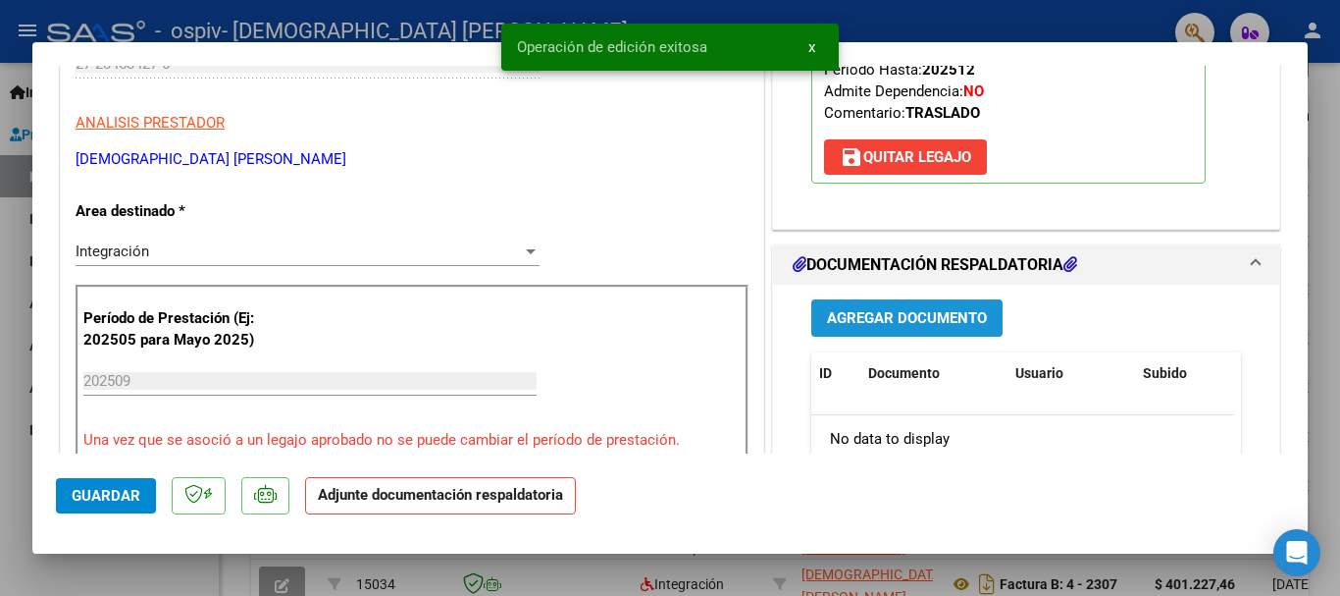
click at [839, 327] on span "Agregar Documento" at bounding box center [907, 319] width 160 height 18
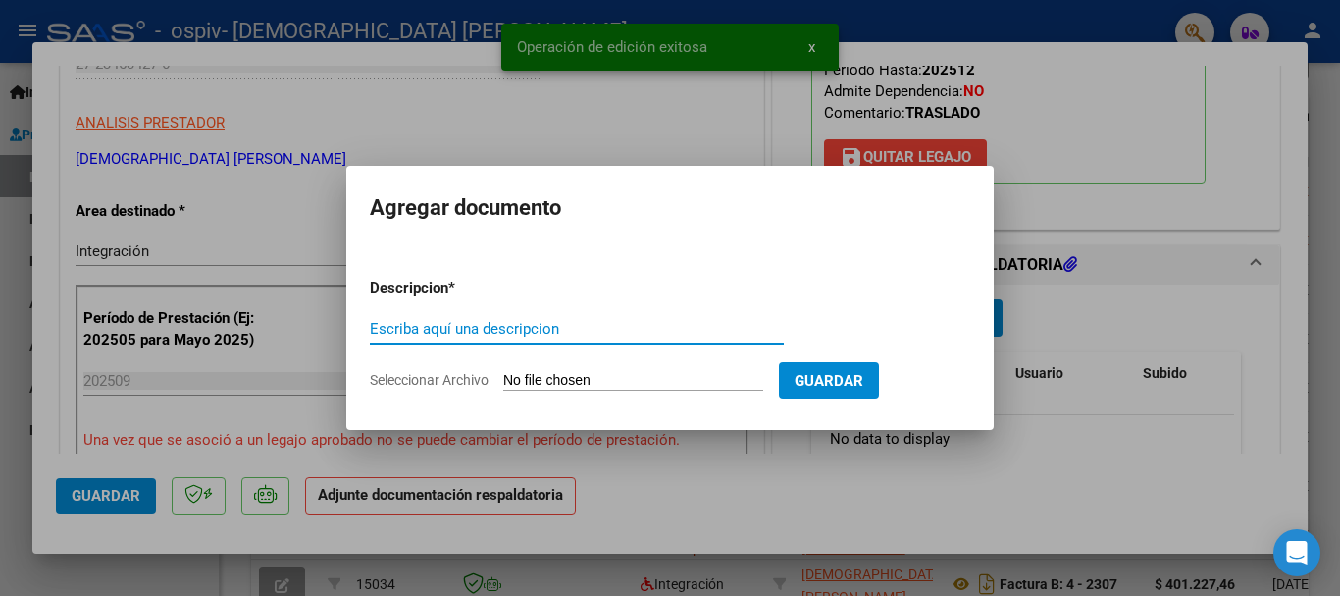
click at [470, 322] on input "Escriba aquí una descripcion" at bounding box center [577, 329] width 414 height 18
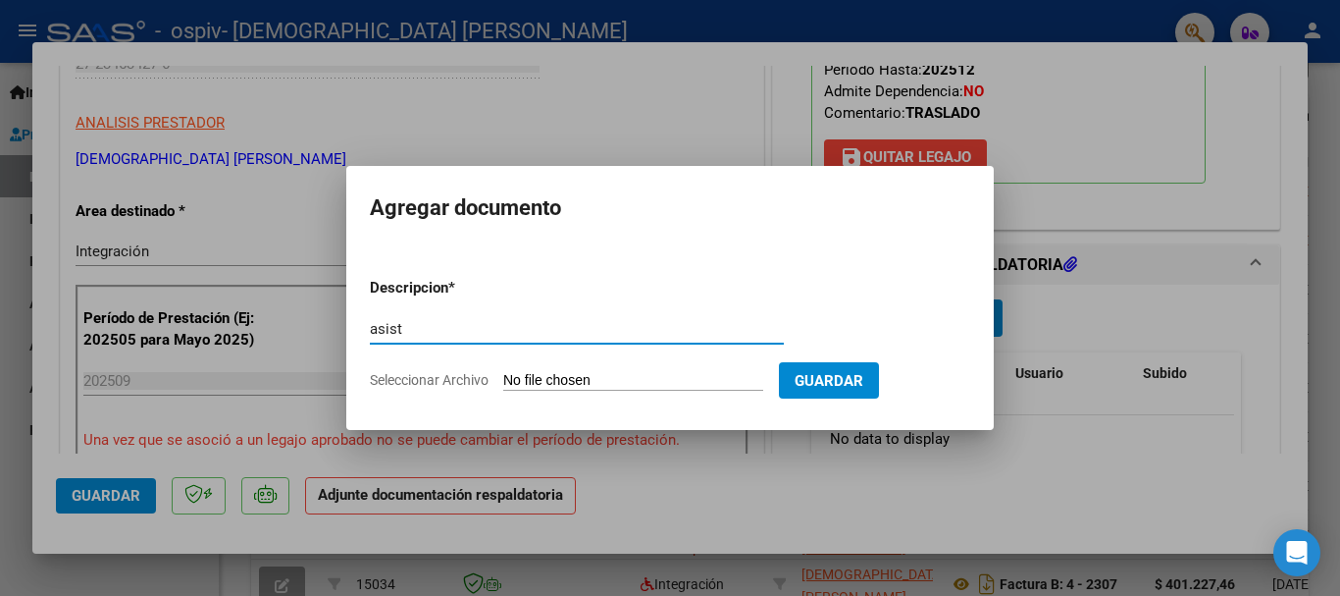
type input "asist"
click at [476, 382] on span "Seleccionar Archivo" at bounding box center [429, 380] width 119 height 16
click at [503, 382] on input "Seleccionar Archivo" at bounding box center [633, 381] width 260 height 19
type input "C:\fakepath\Asist 09 2025.pdf"
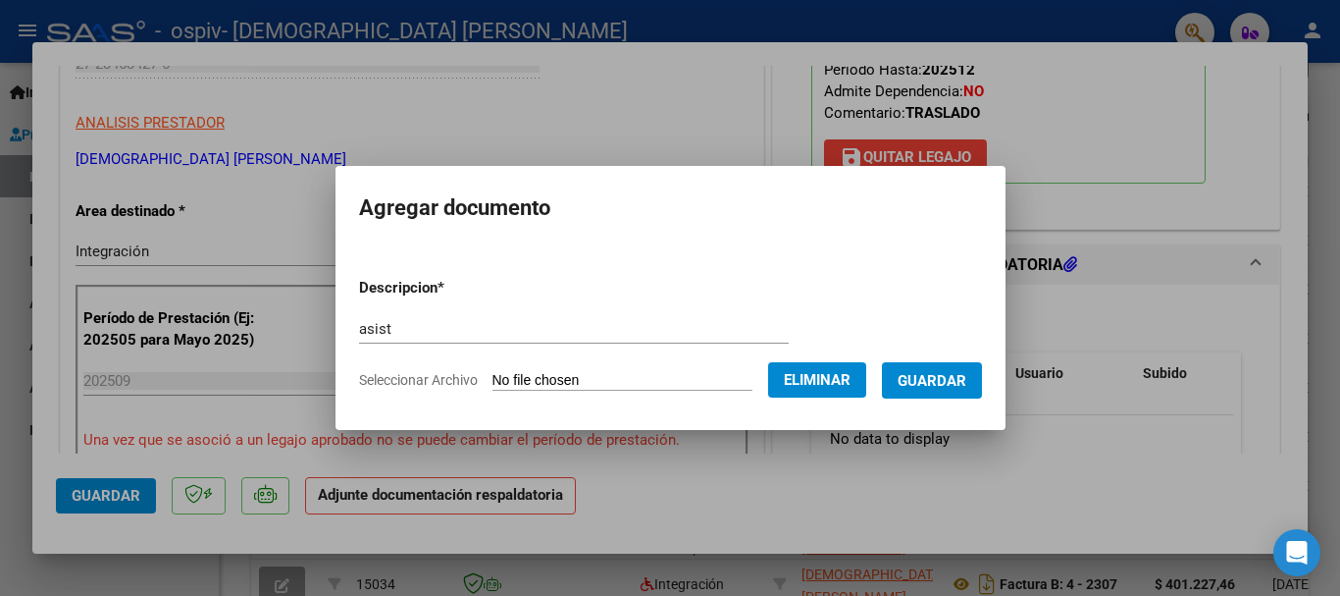
click at [966, 374] on span "Guardar" at bounding box center [932, 381] width 69 height 18
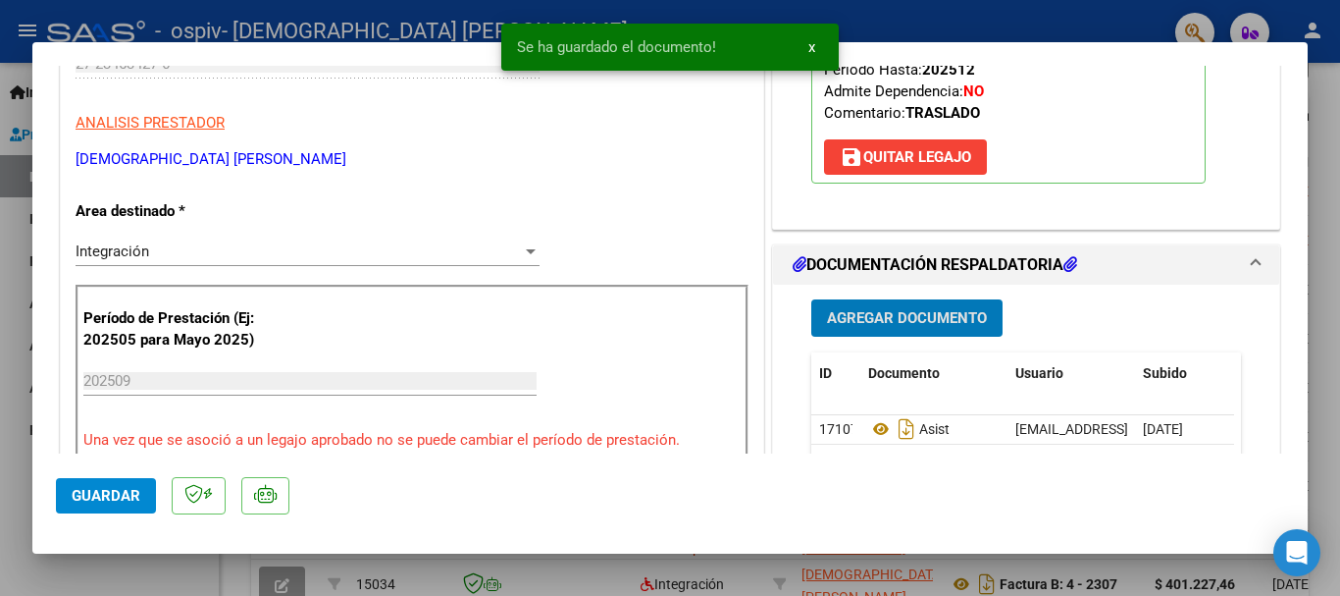
click at [902, 326] on span "Agregar Documento" at bounding box center [907, 319] width 160 height 18
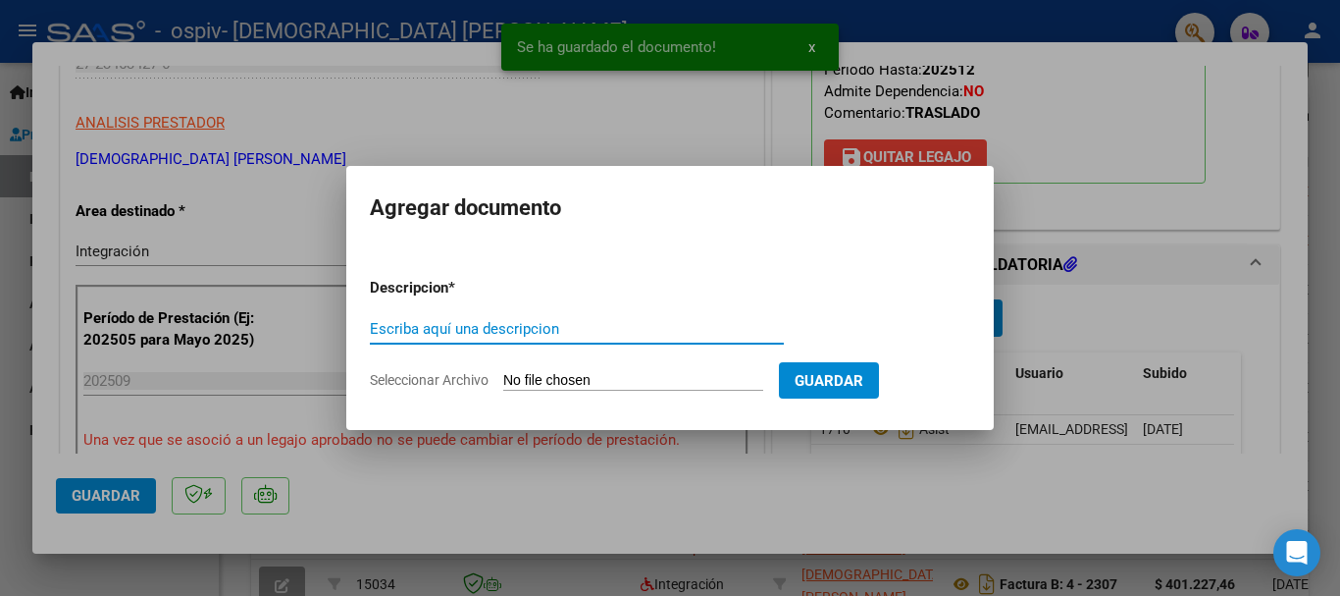
click at [463, 326] on input "Escriba aquí una descripcion" at bounding box center [577, 329] width 414 height 18
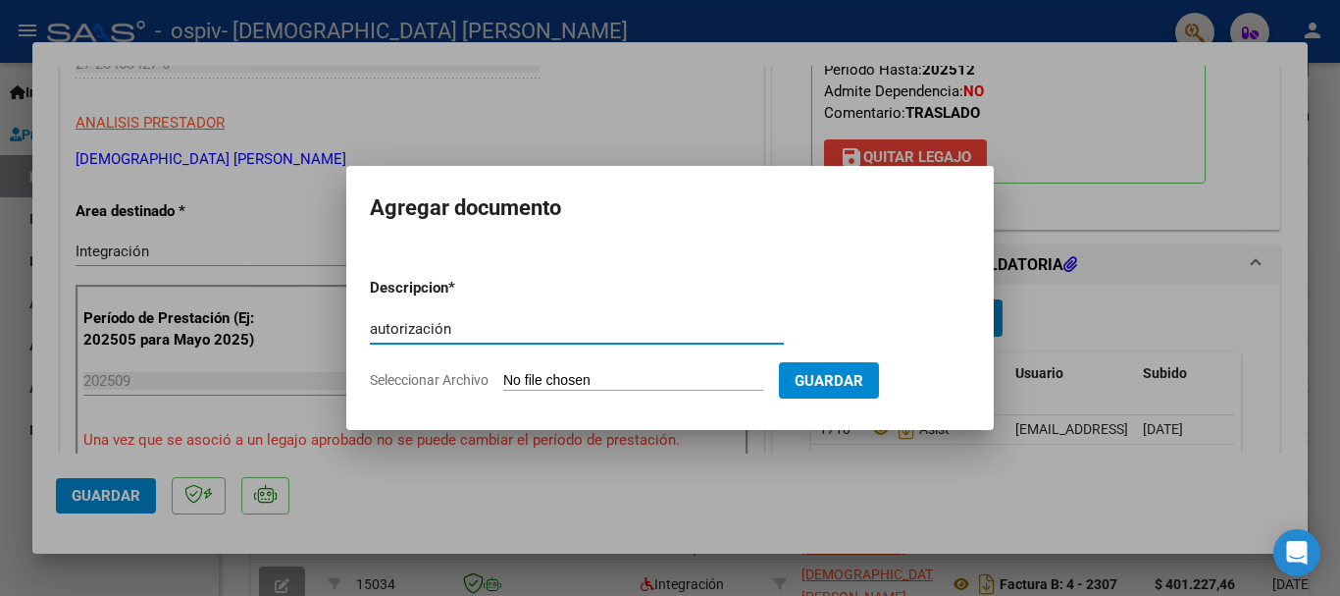
type input "autorización"
click at [589, 382] on input "Seleccionar Archivo" at bounding box center [633, 381] width 260 height 19
type input "C:\fakepath\AD.pdf"
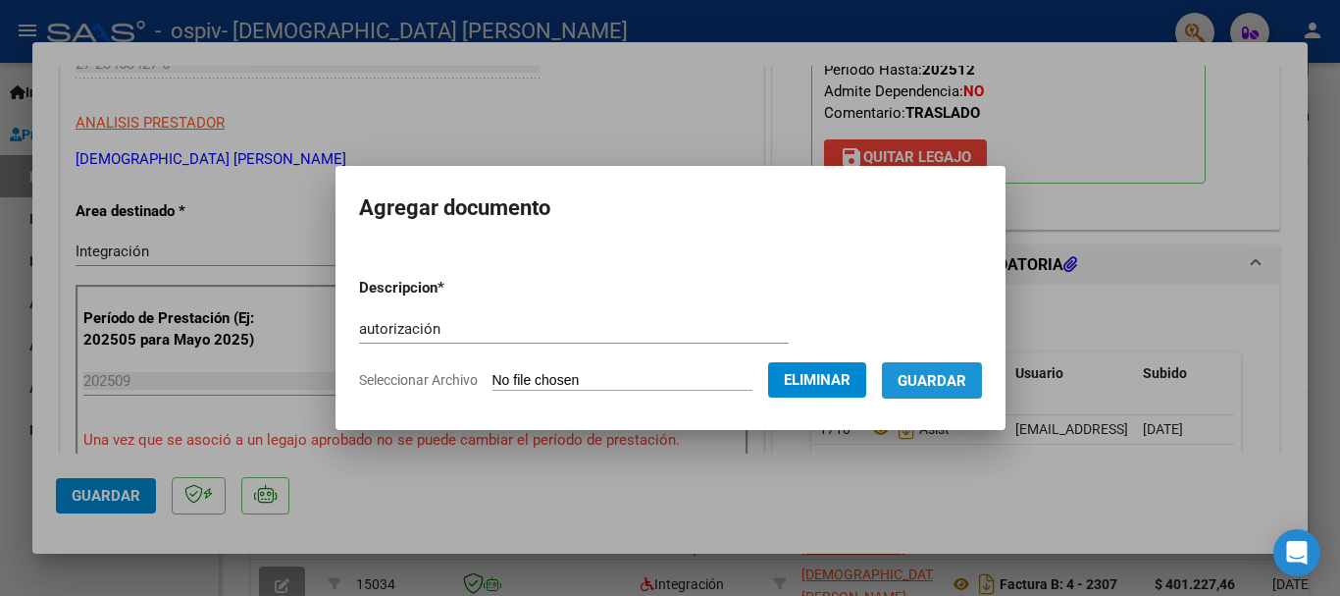
click at [961, 376] on span "Guardar" at bounding box center [932, 381] width 69 height 18
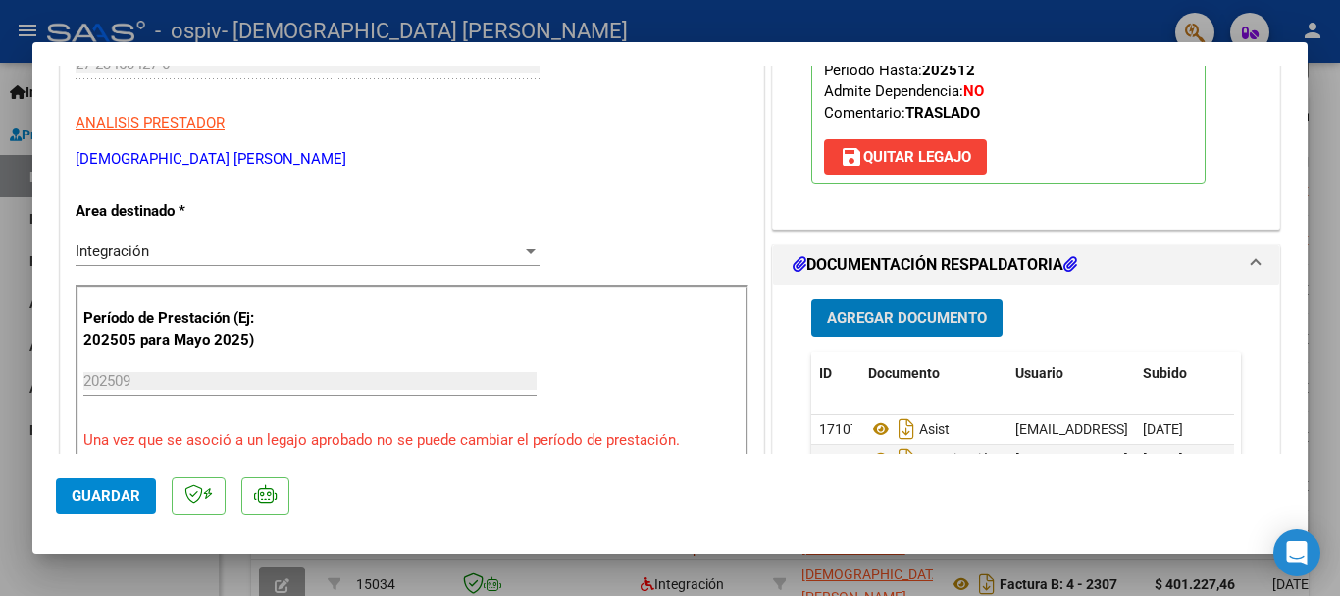
click at [114, 482] on button "Guardar" at bounding box center [106, 495] width 100 height 35
click at [118, 493] on span "Guardar" at bounding box center [106, 496] width 69 height 18
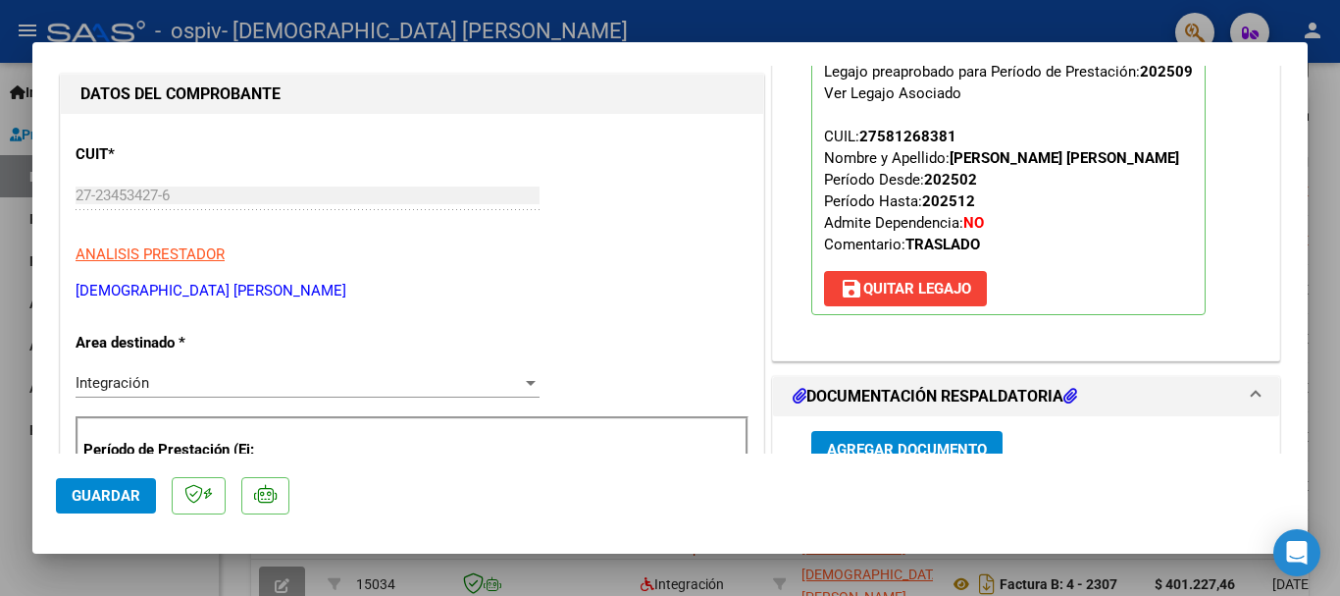
scroll to position [196, 0]
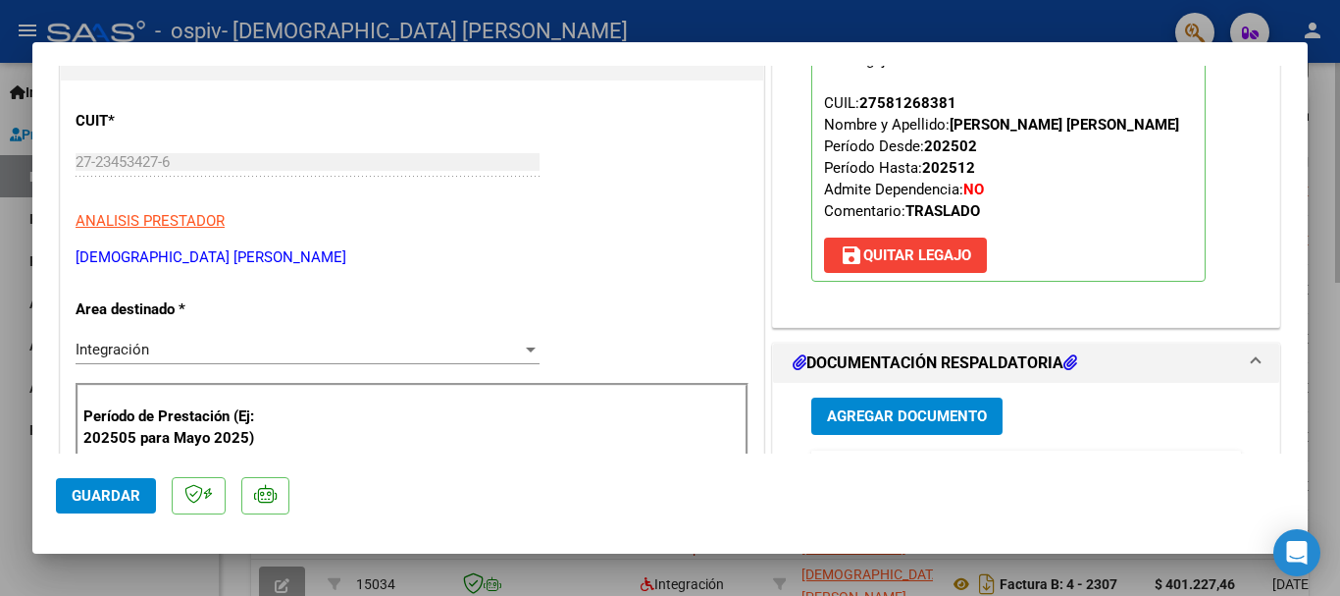
click at [1323, 297] on div at bounding box center [670, 298] width 1340 height 596
type input "$ 0,00"
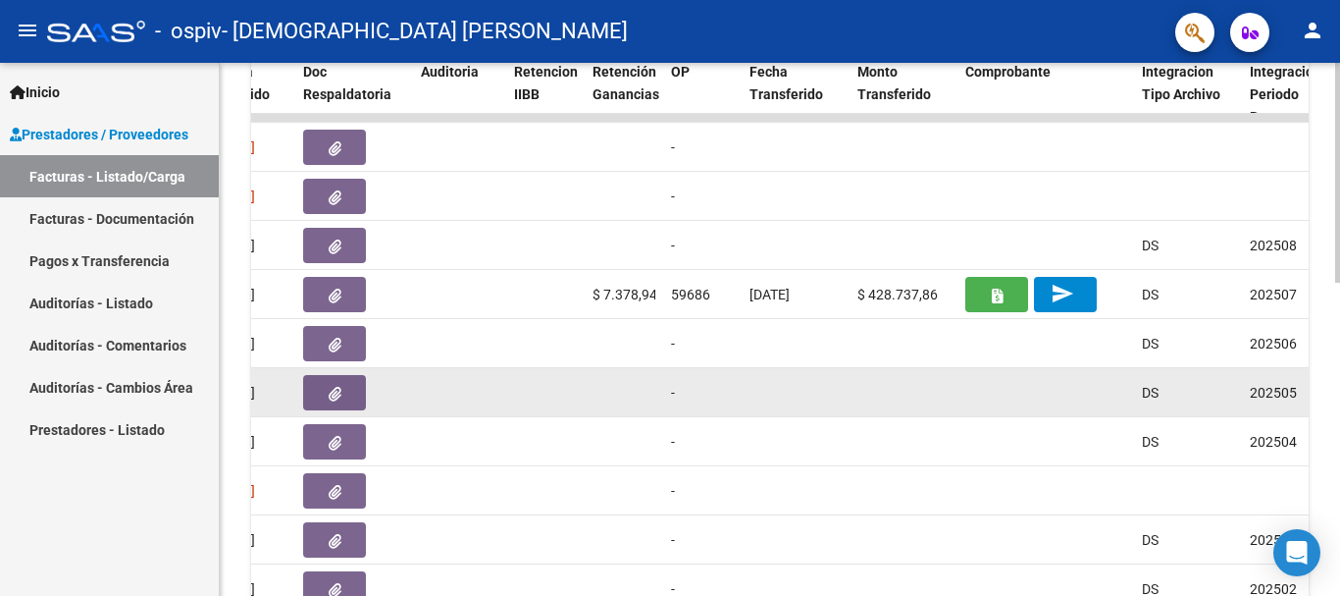
scroll to position [565, 0]
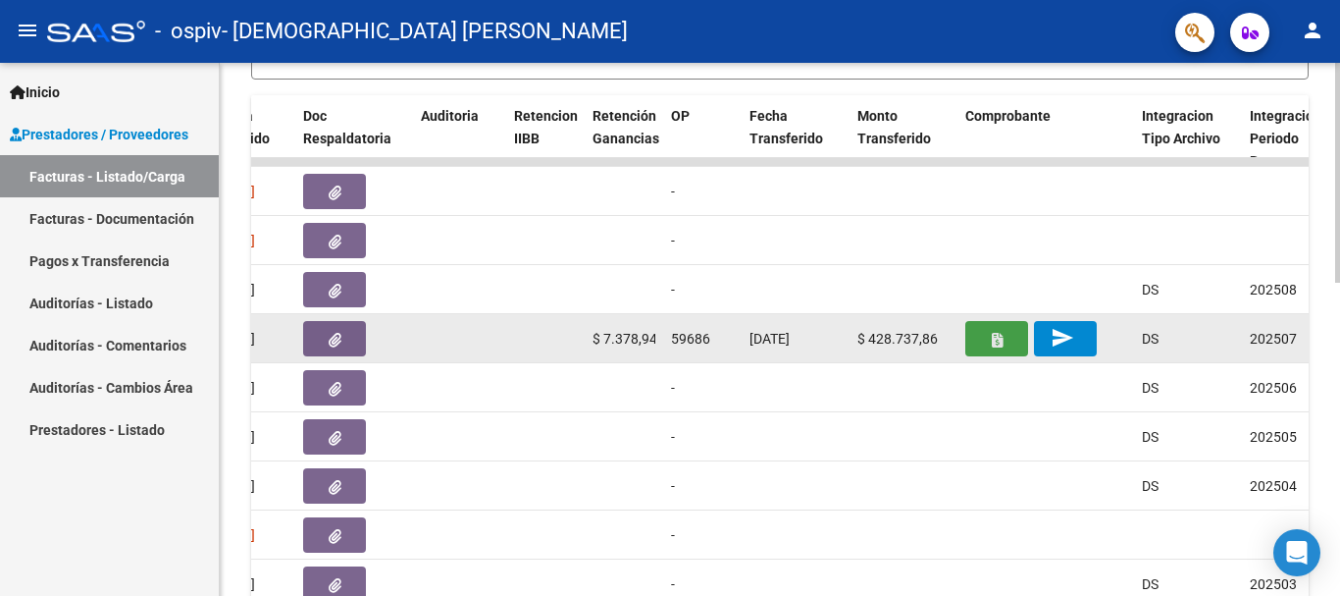
click at [988, 337] on button "button" at bounding box center [996, 338] width 63 height 35
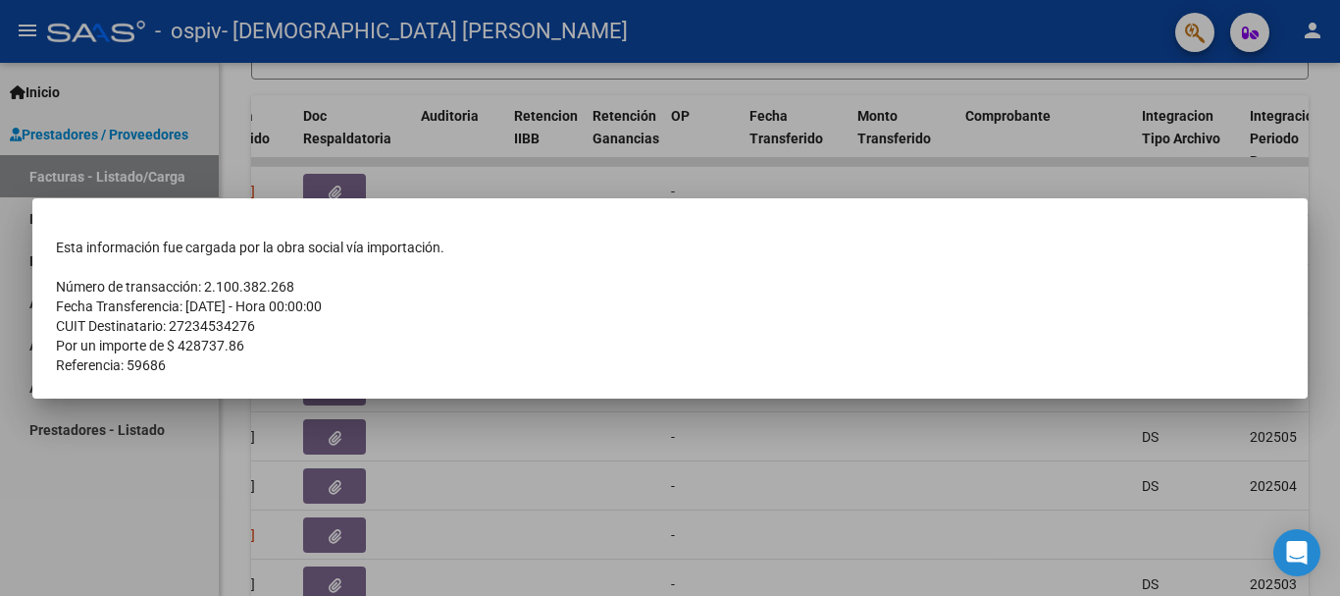
click at [591, 465] on div at bounding box center [670, 298] width 1340 height 596
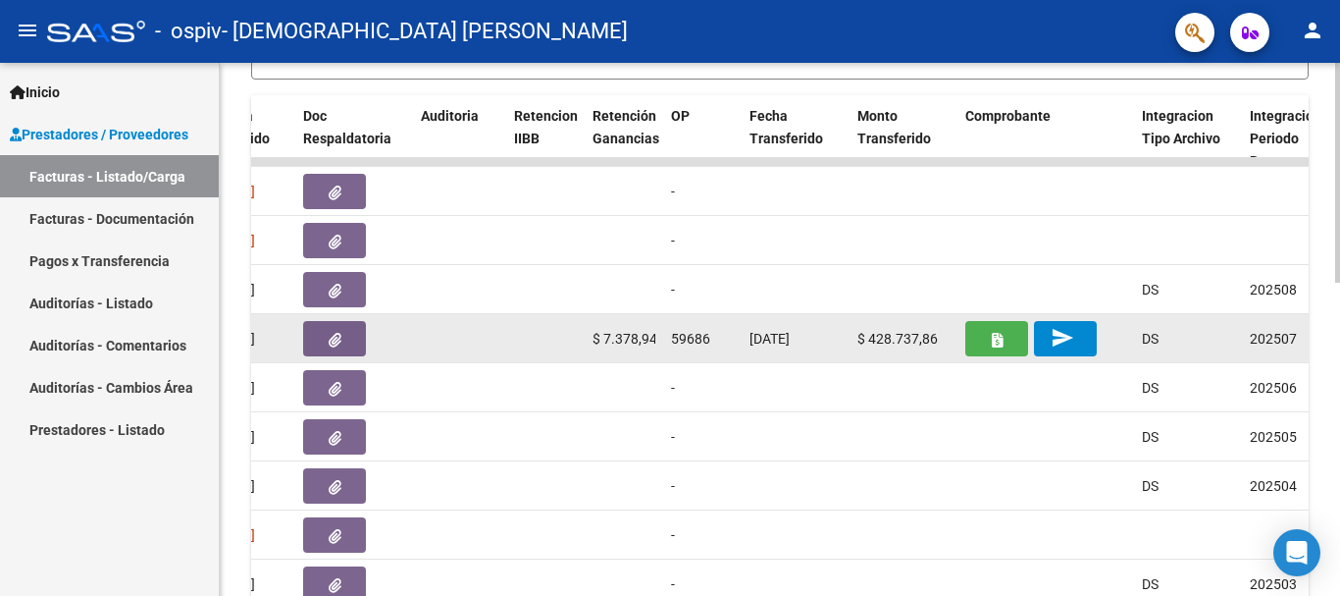
click at [1007, 330] on button "button" at bounding box center [996, 338] width 63 height 35
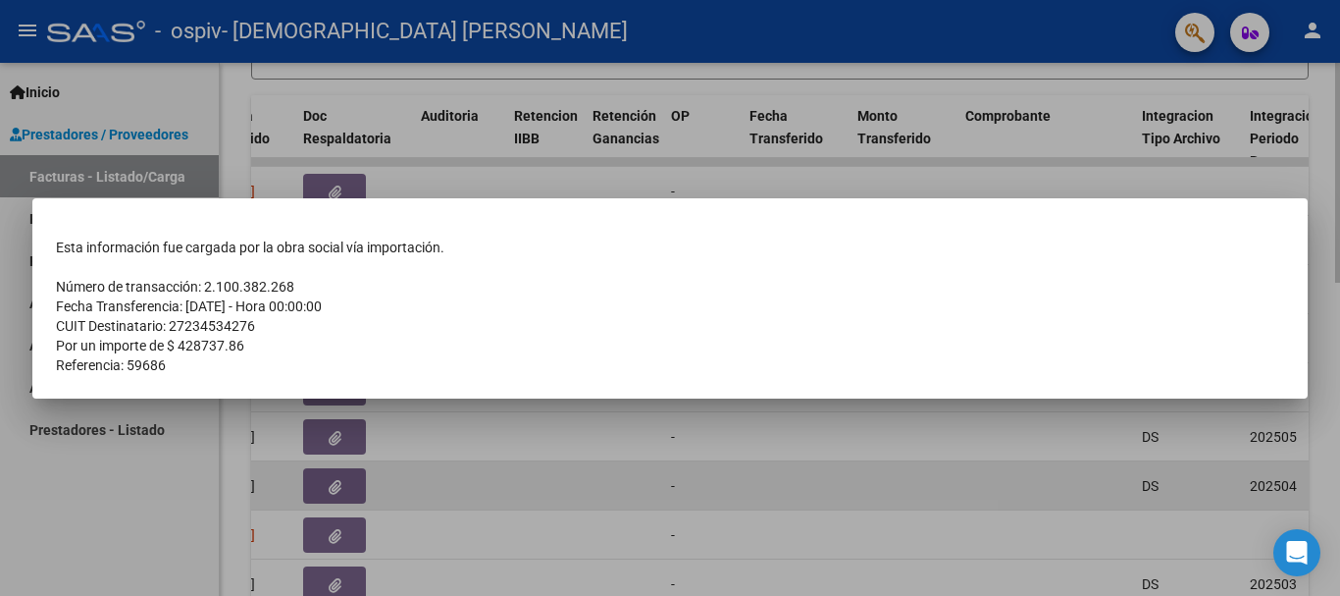
drag, startPoint x: 960, startPoint y: 474, endPoint x: 958, endPoint y: 462, distance: 11.9
click at [953, 470] on div at bounding box center [670, 298] width 1340 height 596
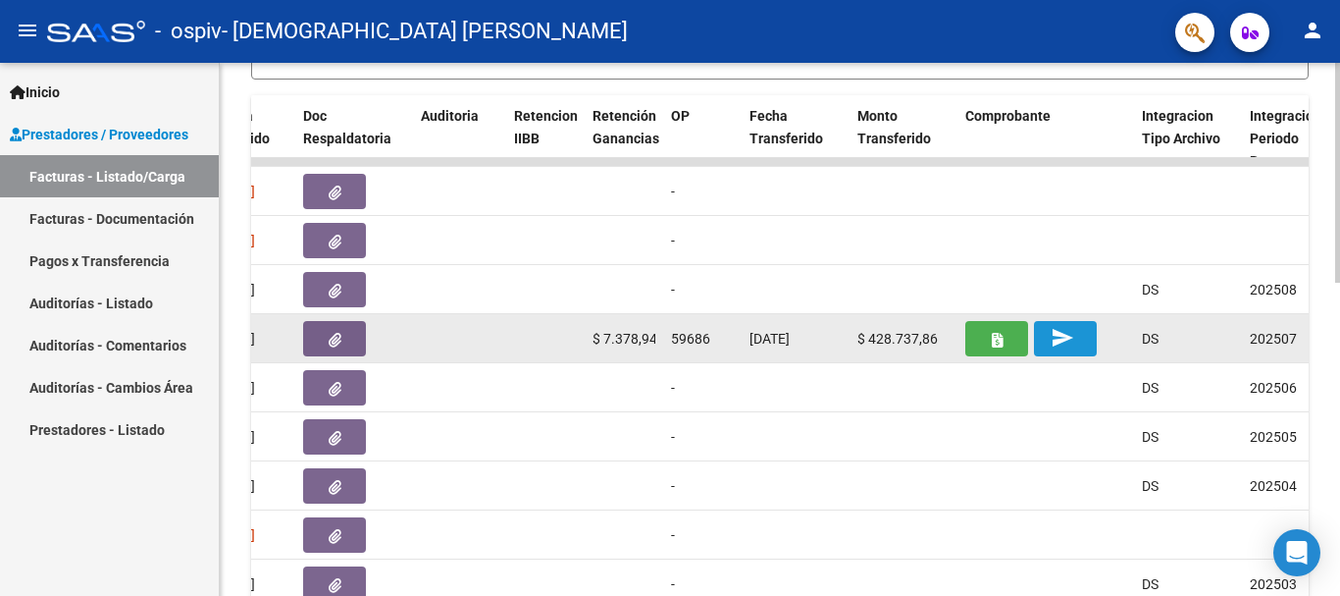
click at [1058, 342] on mat-icon "send" at bounding box center [1063, 338] width 24 height 24
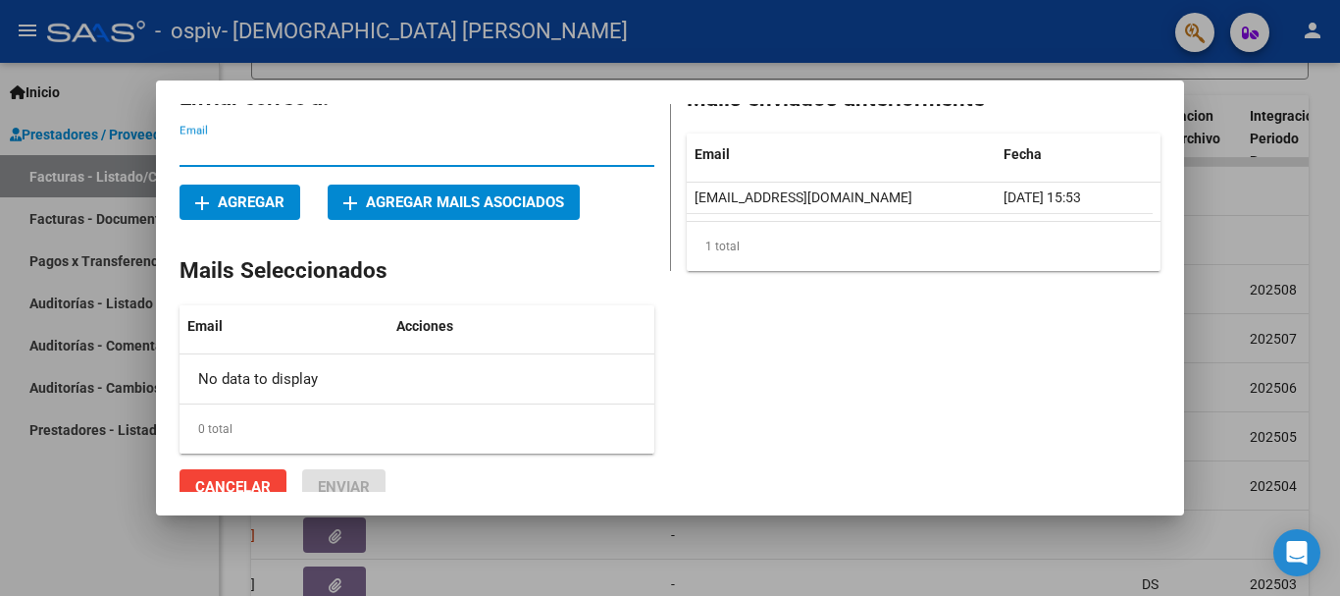
scroll to position [37, 0]
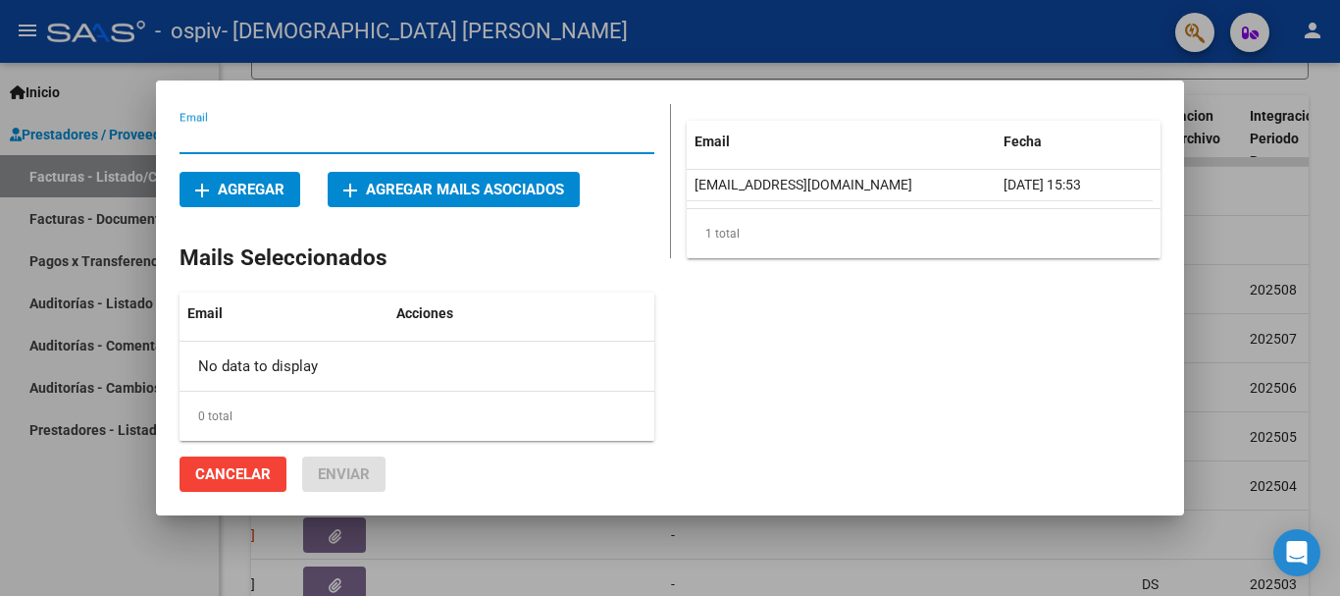
click at [549, 548] on div at bounding box center [670, 298] width 1340 height 596
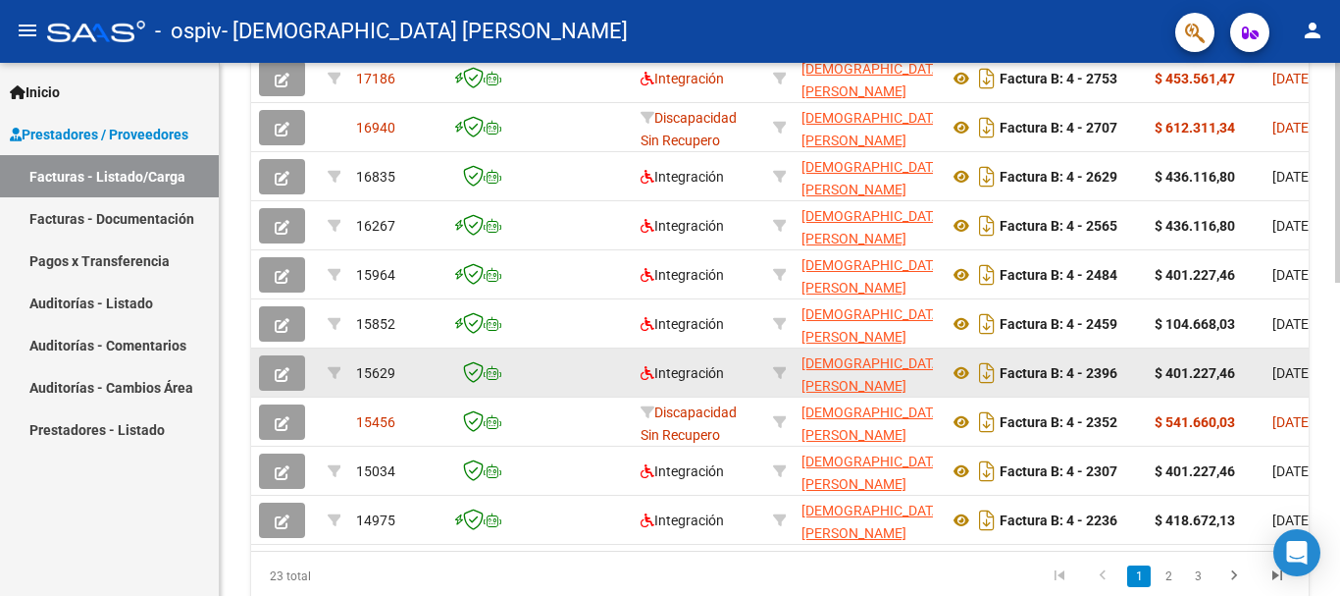
scroll to position [565, 0]
